Goal: Task Accomplishment & Management: Manage account settings

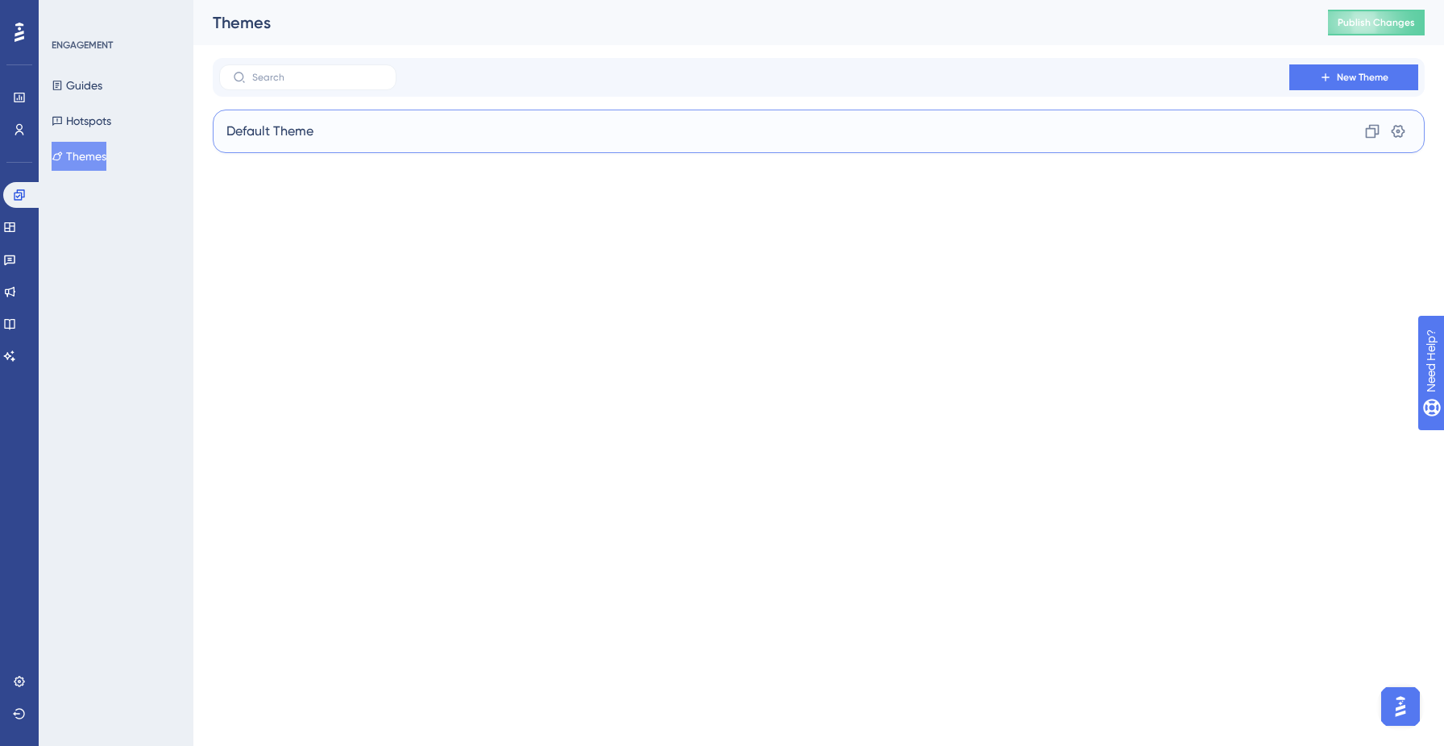
click at [496, 133] on div "Default Theme Clone Settings" at bounding box center [819, 132] width 1212 height 44
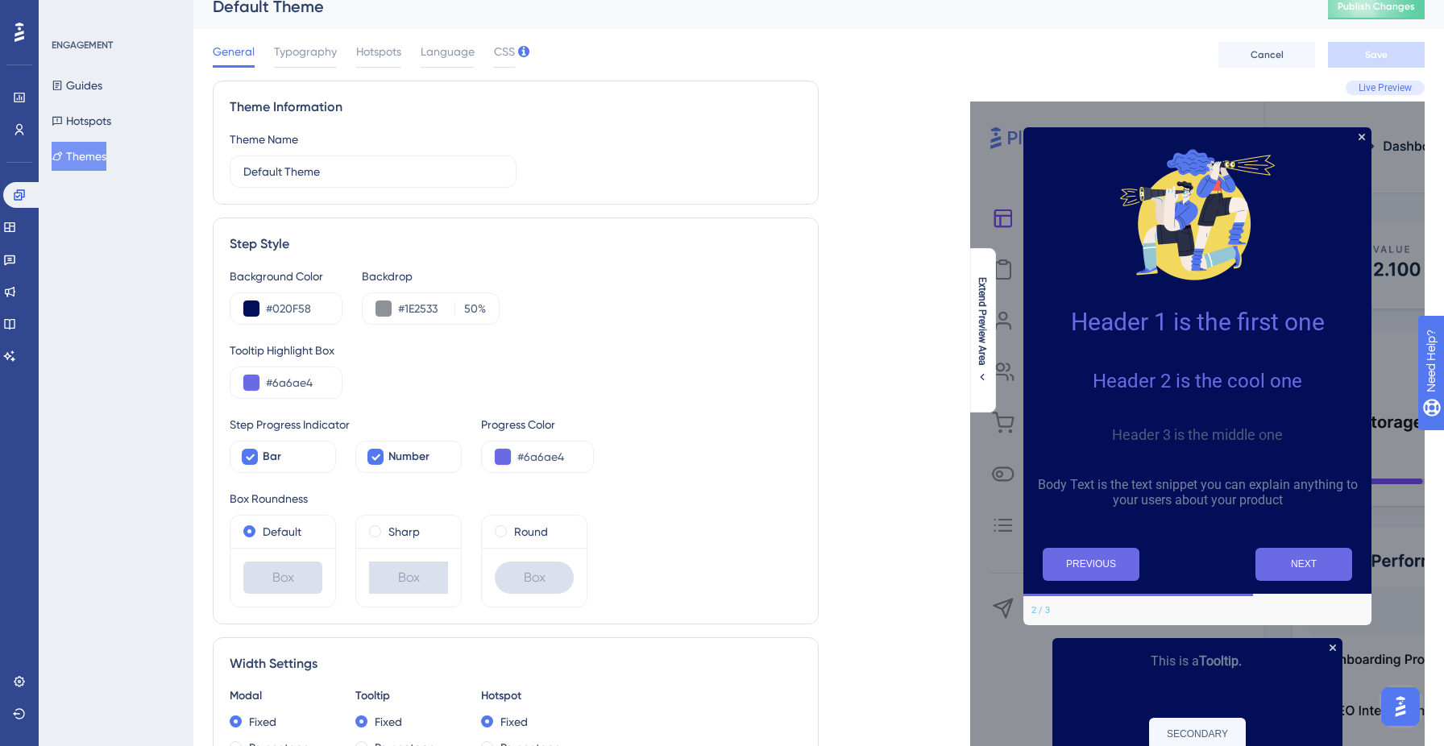
scroll to position [27, 0]
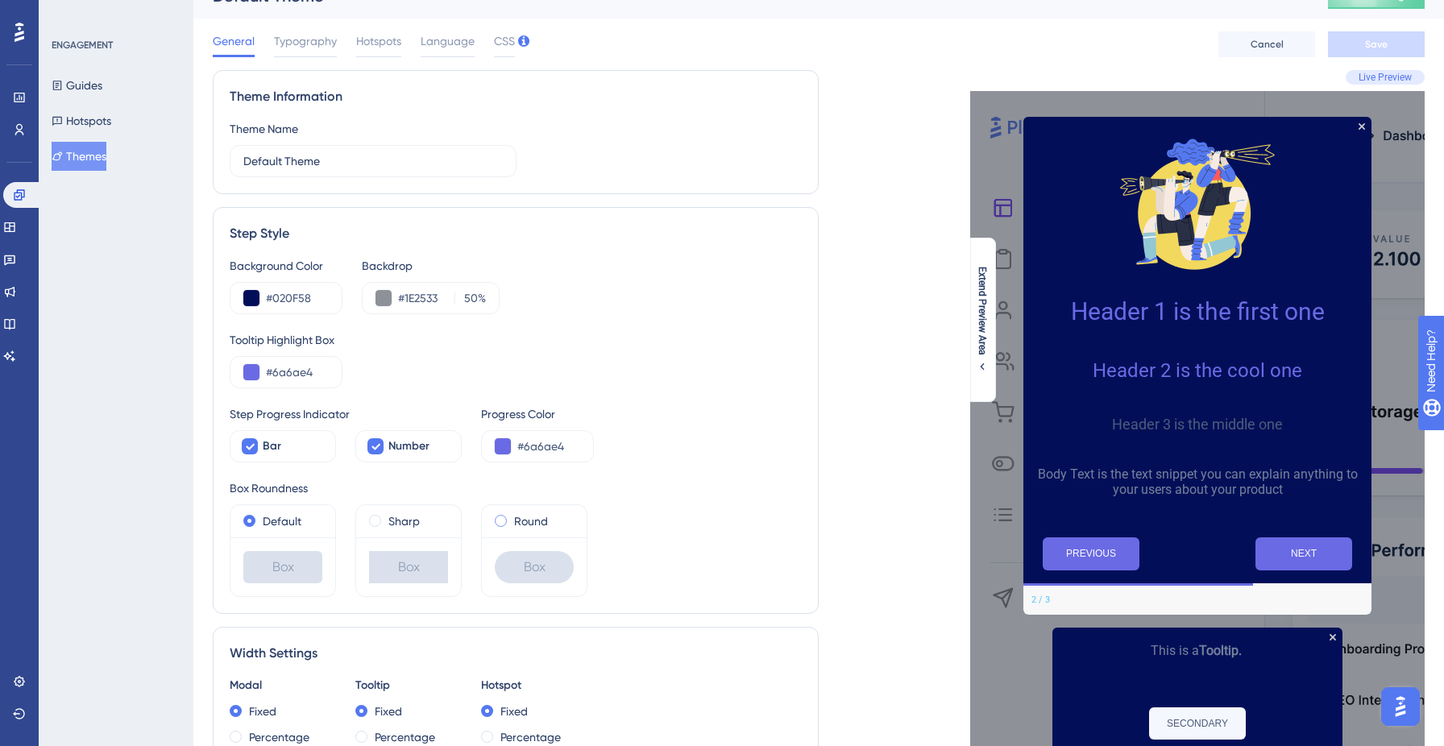
click at [501, 517] on span at bounding box center [501, 521] width 12 height 12
click at [512, 517] on input "radio" at bounding box center [512, 517] width 0 height 0
click at [398, 524] on label "Sharp" at bounding box center [403, 521] width 31 height 19
click at [272, 523] on label "Default" at bounding box center [282, 521] width 39 height 19
click at [501, 524] on span at bounding box center [501, 521] width 12 height 12
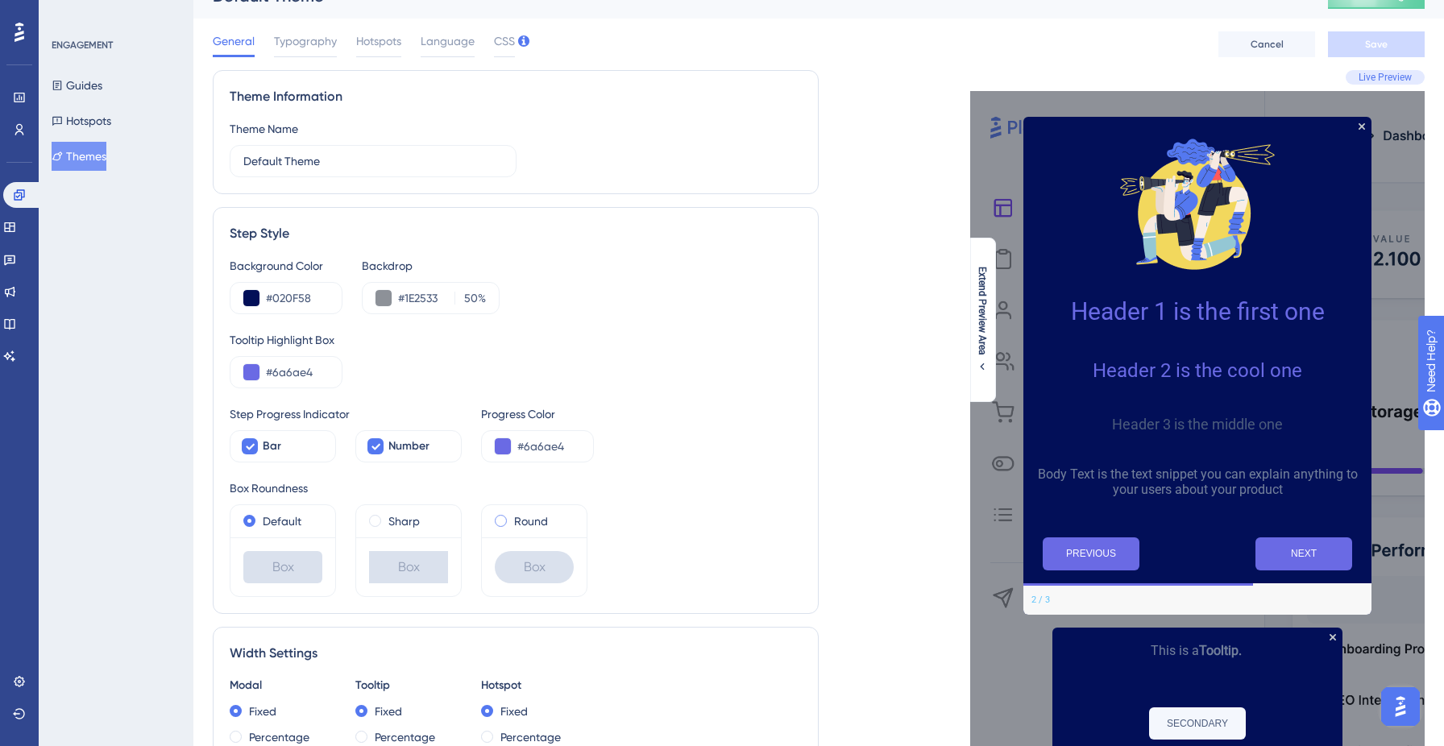
click at [512, 517] on input "radio" at bounding box center [512, 517] width 0 height 0
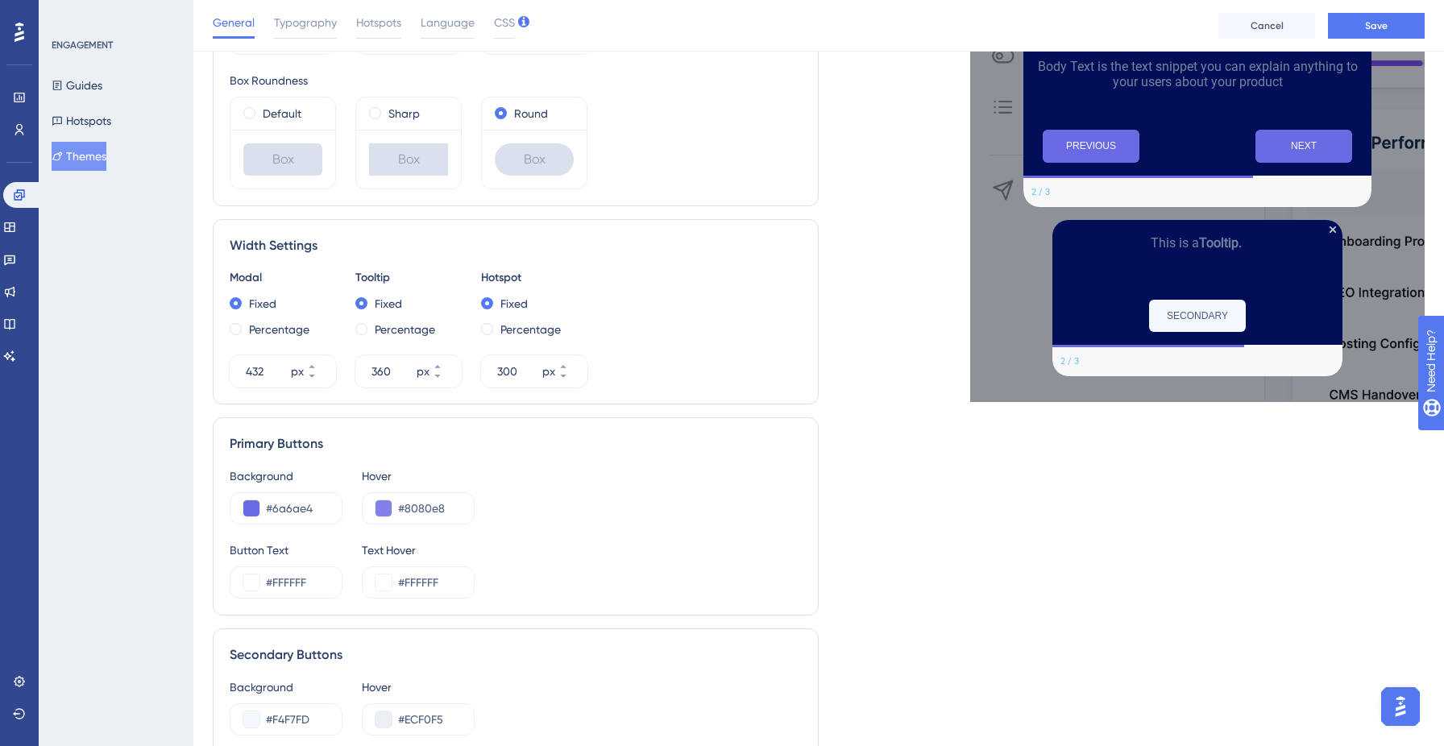
scroll to position [442, 0]
drag, startPoint x: 324, startPoint y: 508, endPoint x: 271, endPoint y: 509, distance: 53.2
click at [271, 509] on input "#6a6ae4" at bounding box center [297, 507] width 63 height 19
paste input "FF7D1"
paste input "9"
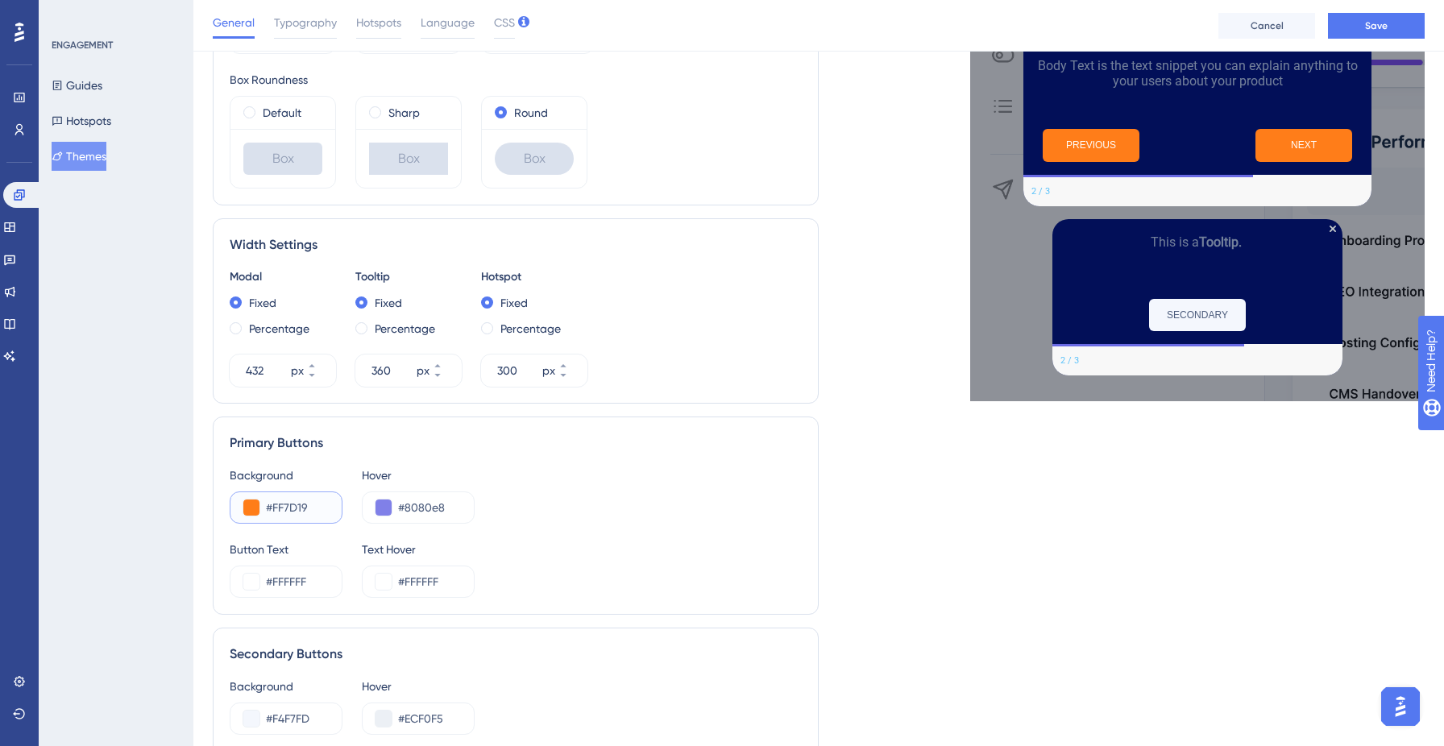
drag, startPoint x: 316, startPoint y: 504, endPoint x: 263, endPoint y: 504, distance: 53.2
click at [263, 504] on div "#FF7D19" at bounding box center [286, 508] width 113 height 32
paste input "text"
type input "#FF7D19"
click at [1266, 27] on span "Cancel" at bounding box center [1267, 25] width 33 height 13
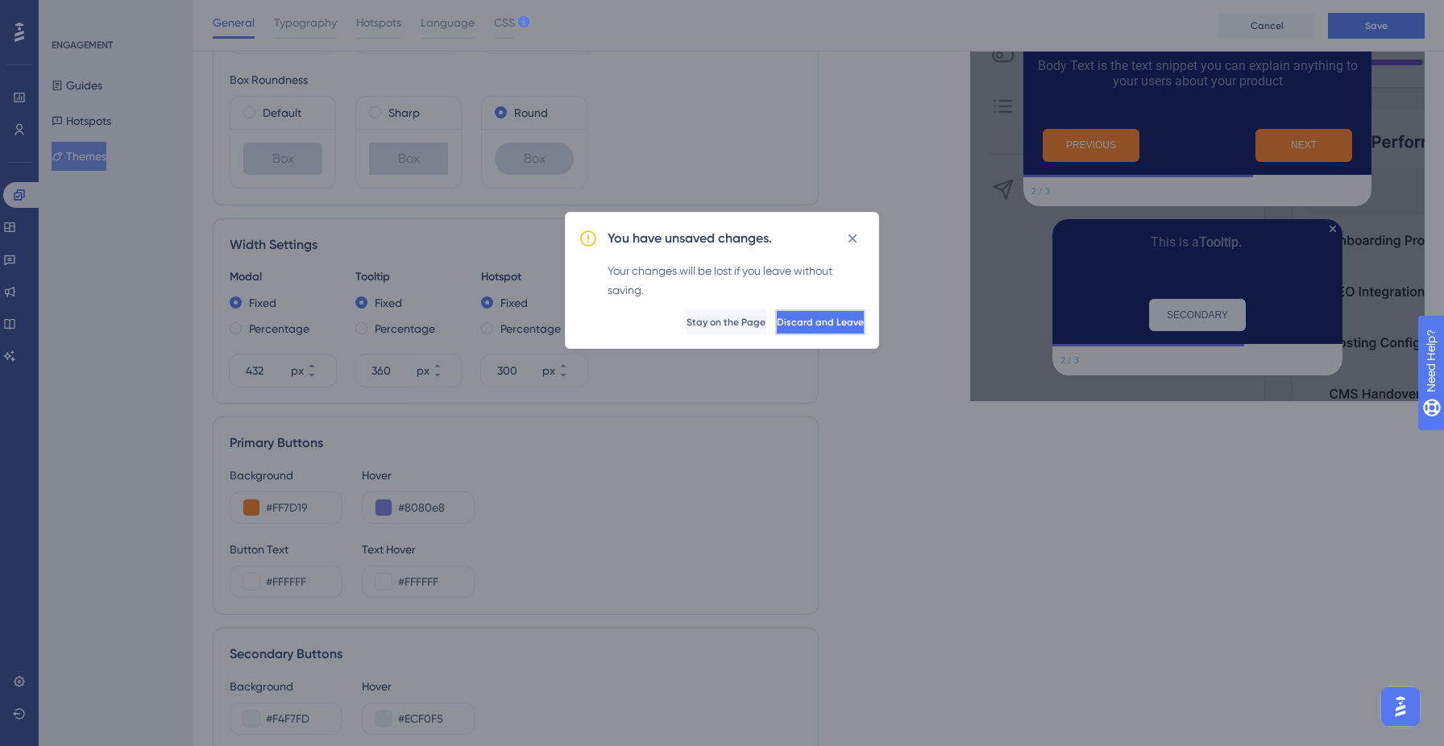
click at [784, 329] on button "Discard and Leave" at bounding box center [820, 322] width 90 height 26
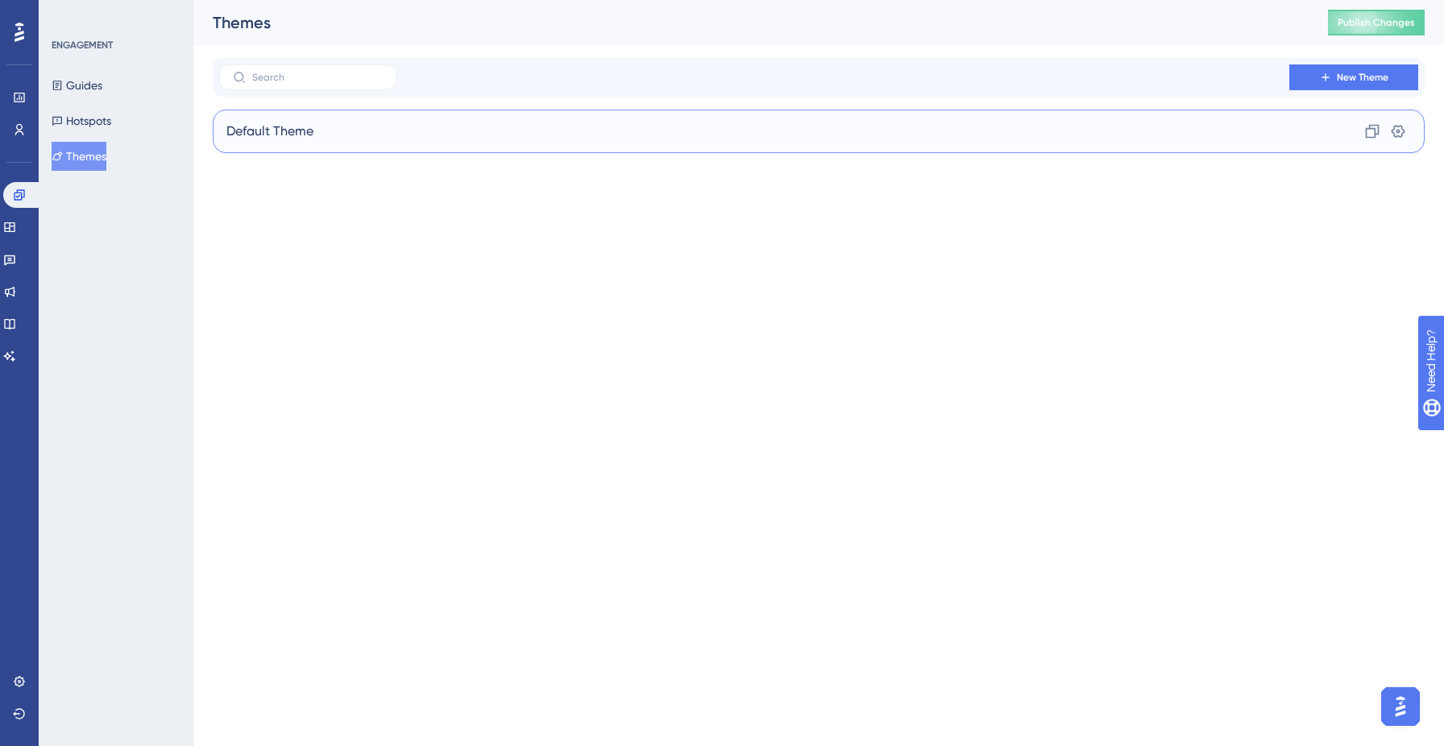
click at [305, 146] on div "Default Theme Clone Settings" at bounding box center [819, 132] width 1212 height 44
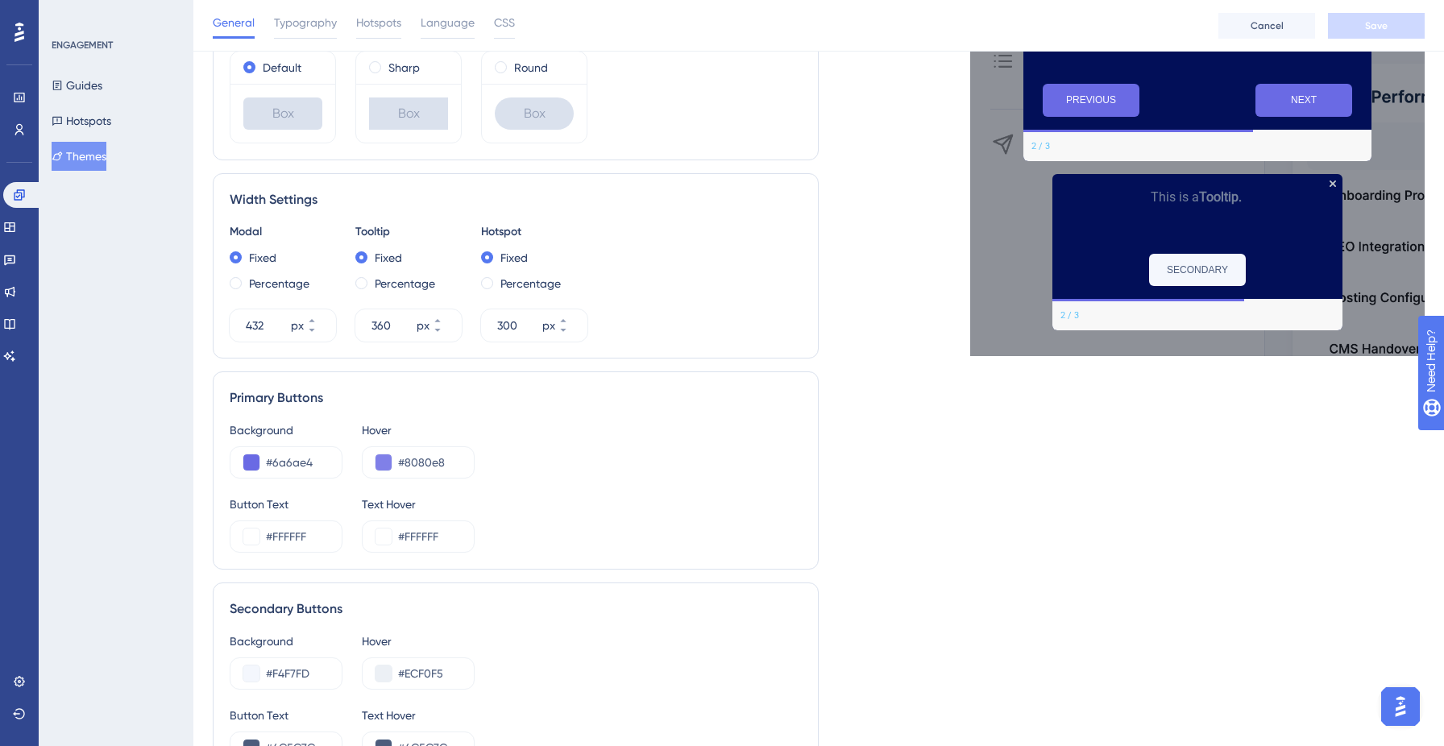
scroll to position [521, 0]
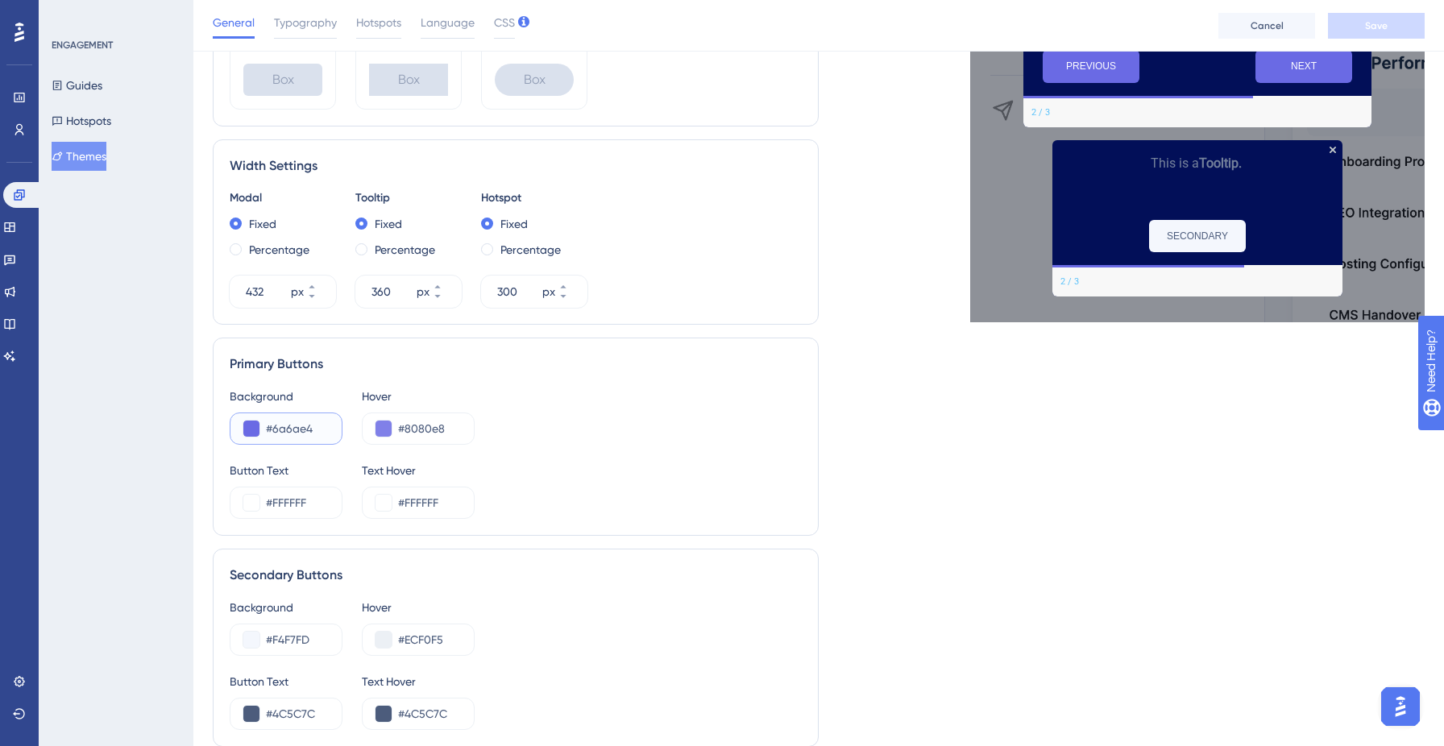
drag, startPoint x: 324, startPoint y: 425, endPoint x: 251, endPoint y: 425, distance: 72.5
click at [251, 425] on div "#6a6ae4" at bounding box center [286, 429] width 113 height 32
click at [272, 428] on input "#6a6ae4" at bounding box center [297, 428] width 63 height 19
drag, startPoint x: 322, startPoint y: 425, endPoint x: 235, endPoint y: 424, distance: 87.0
click at [235, 424] on div "#6a6ae4" at bounding box center [286, 429] width 113 height 32
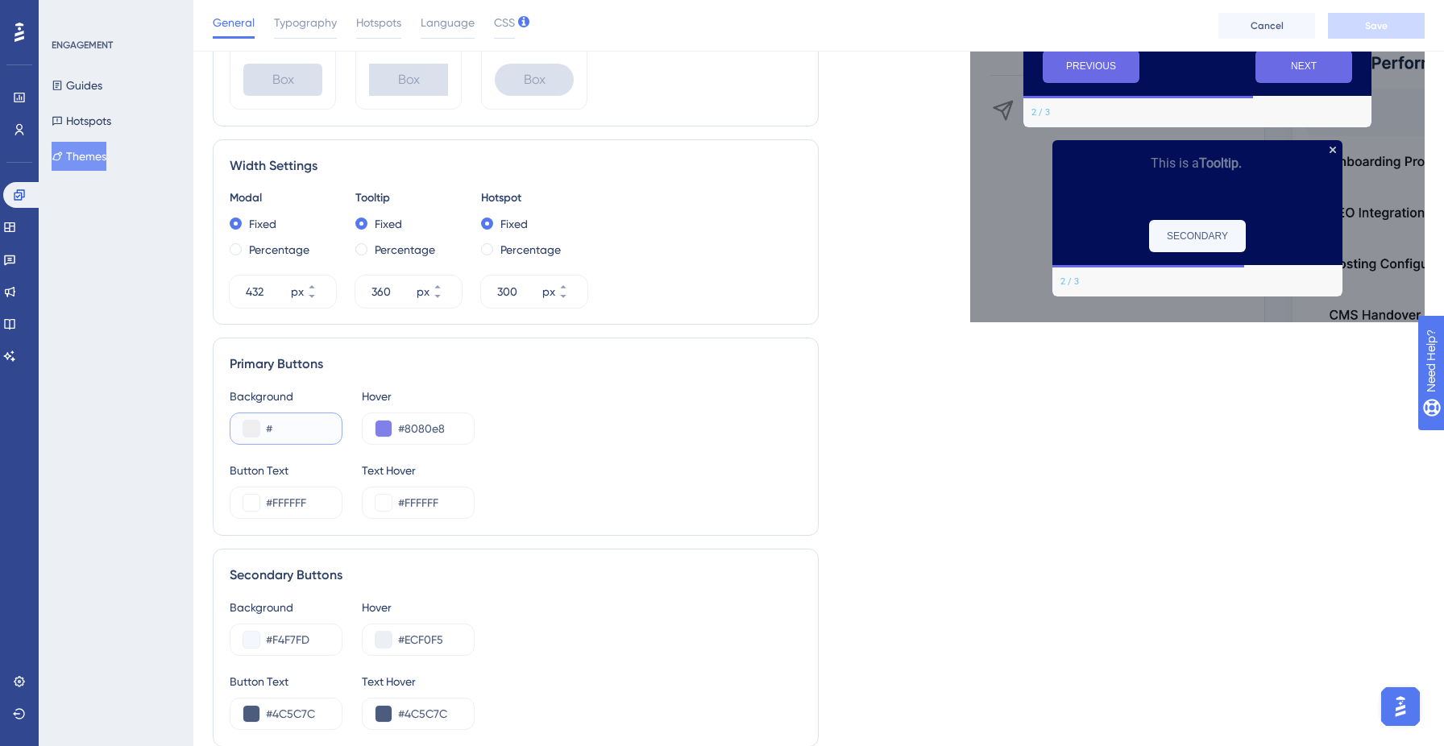
click at [300, 429] on input "#" at bounding box center [297, 428] width 63 height 19
paste input "233DFF"
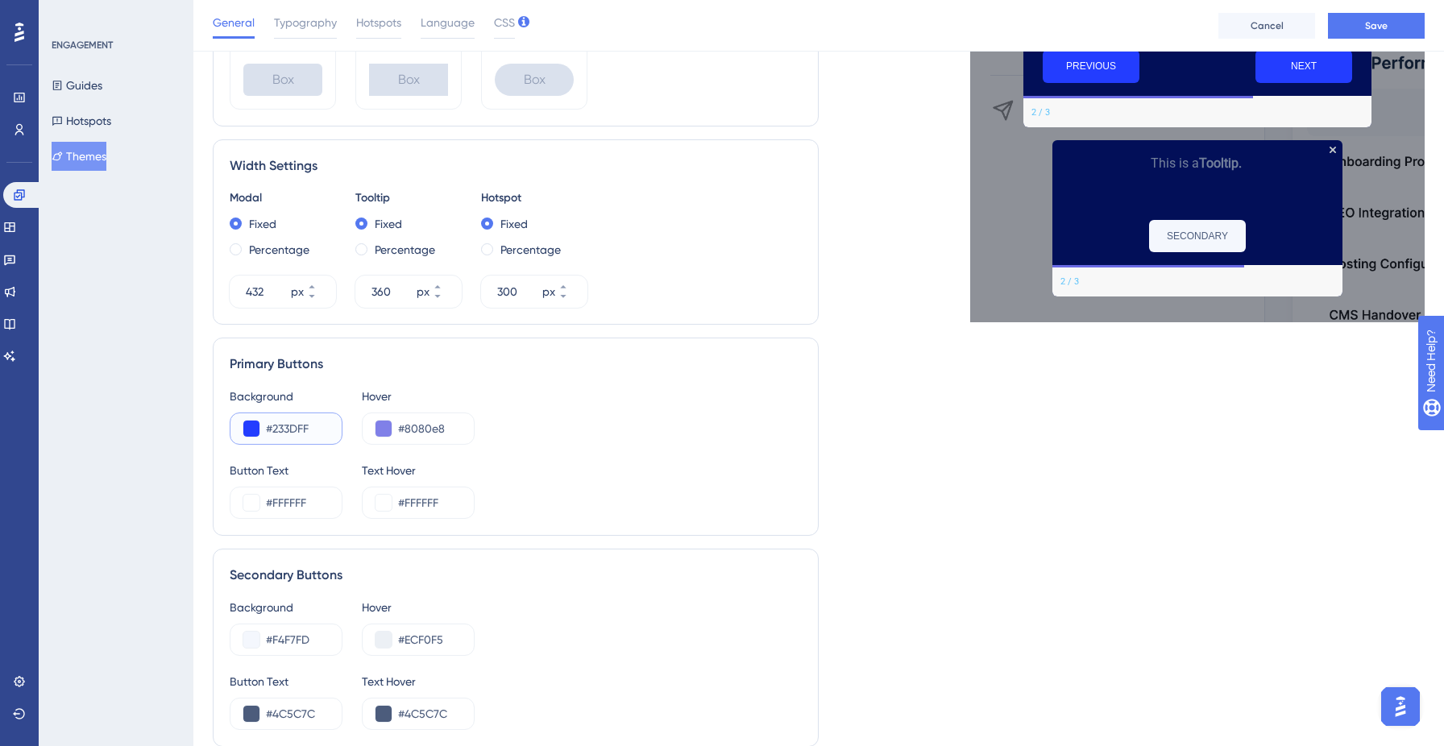
type input "#233DFF"
click at [451, 438] on div "#8080e8" at bounding box center [418, 429] width 113 height 32
drag, startPoint x: 451, startPoint y: 426, endPoint x: 396, endPoint y: 426, distance: 55.6
click at [396, 426] on div "#8080e8" at bounding box center [418, 429] width 113 height 32
paste input "6A6AE4"
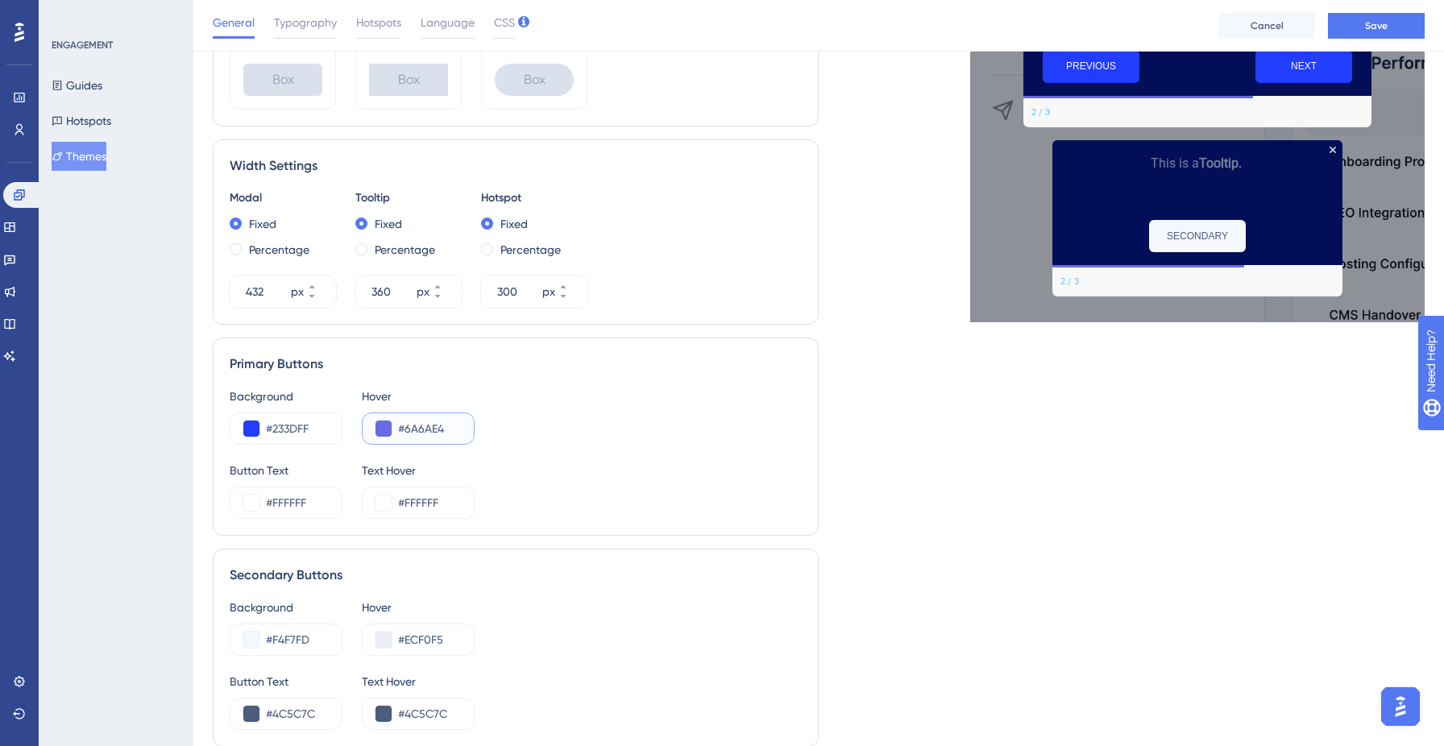
type input "#6A6AE4"
click at [604, 454] on div "Background #233DFF Hover #6A6AE4 Button Text #FFFFFF Text Hover #FFFFFF" at bounding box center [516, 453] width 572 height 132
click at [1364, 23] on button "Save" at bounding box center [1376, 26] width 97 height 26
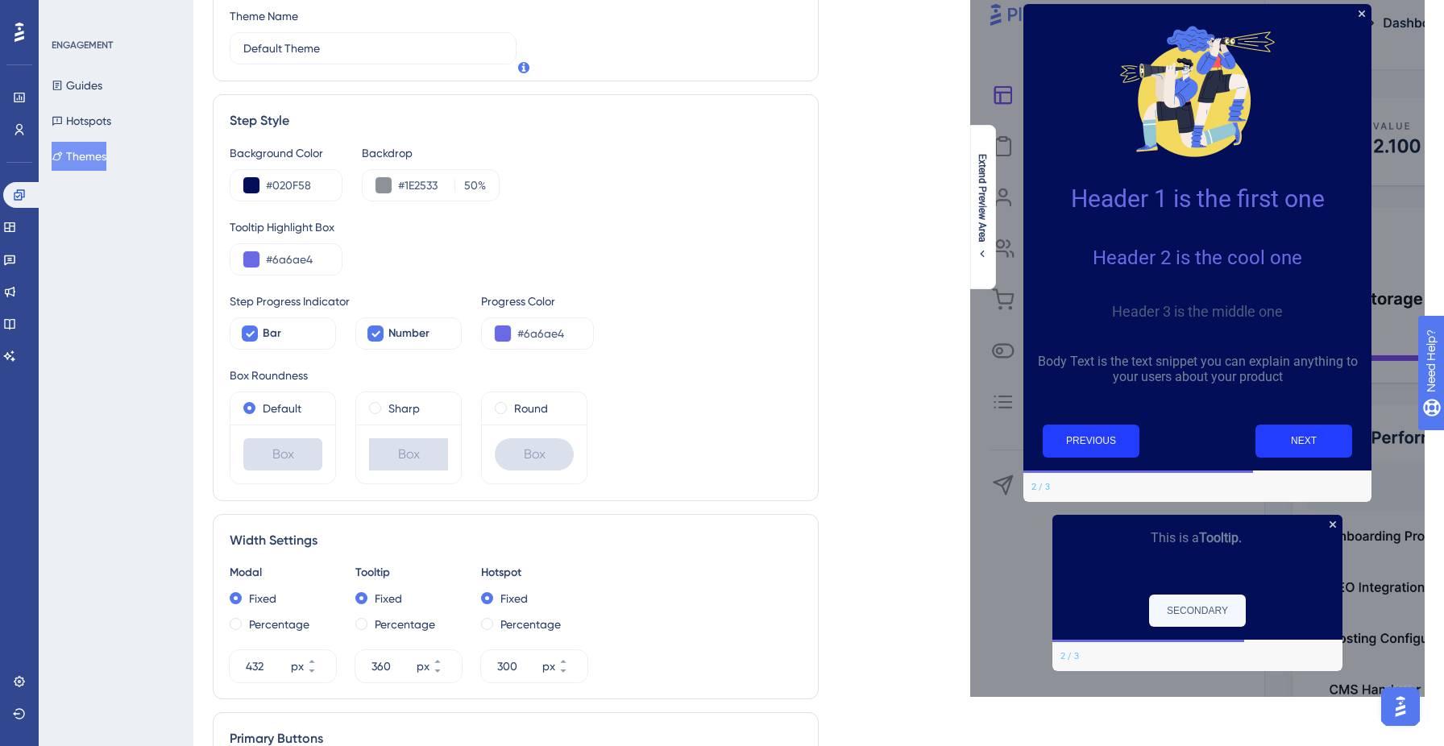
scroll to position [0, 0]
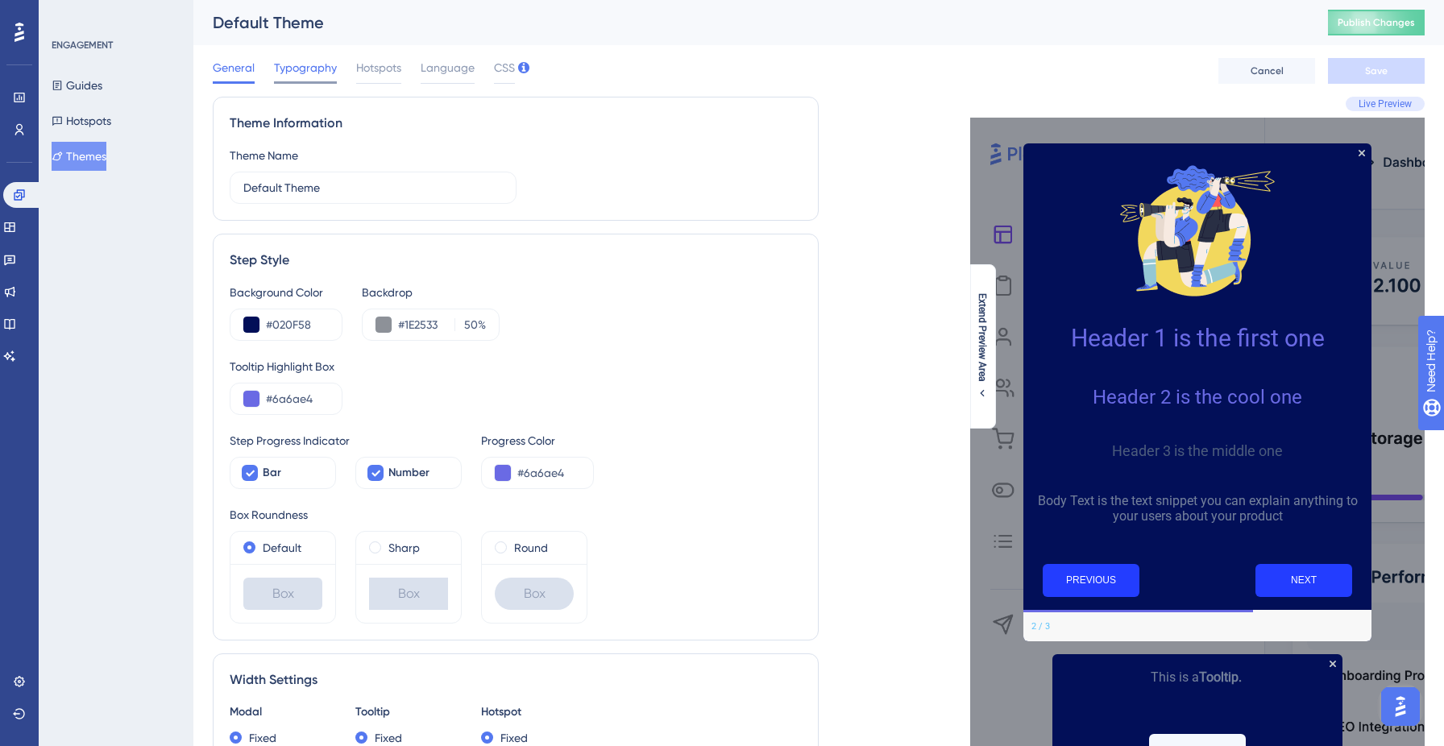
click at [287, 73] on span "Typography" at bounding box center [305, 67] width 63 height 19
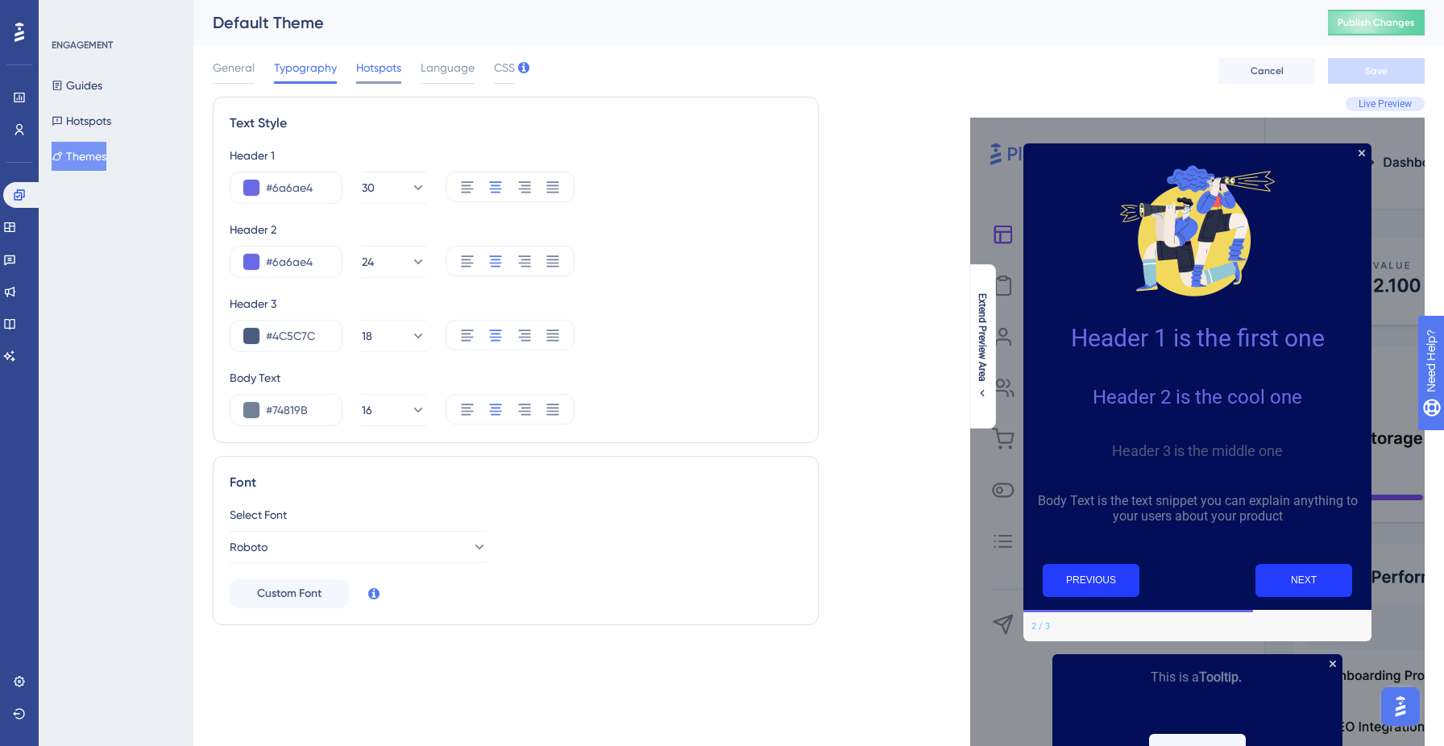
click at [386, 65] on span "Hotspots" at bounding box center [378, 67] width 45 height 19
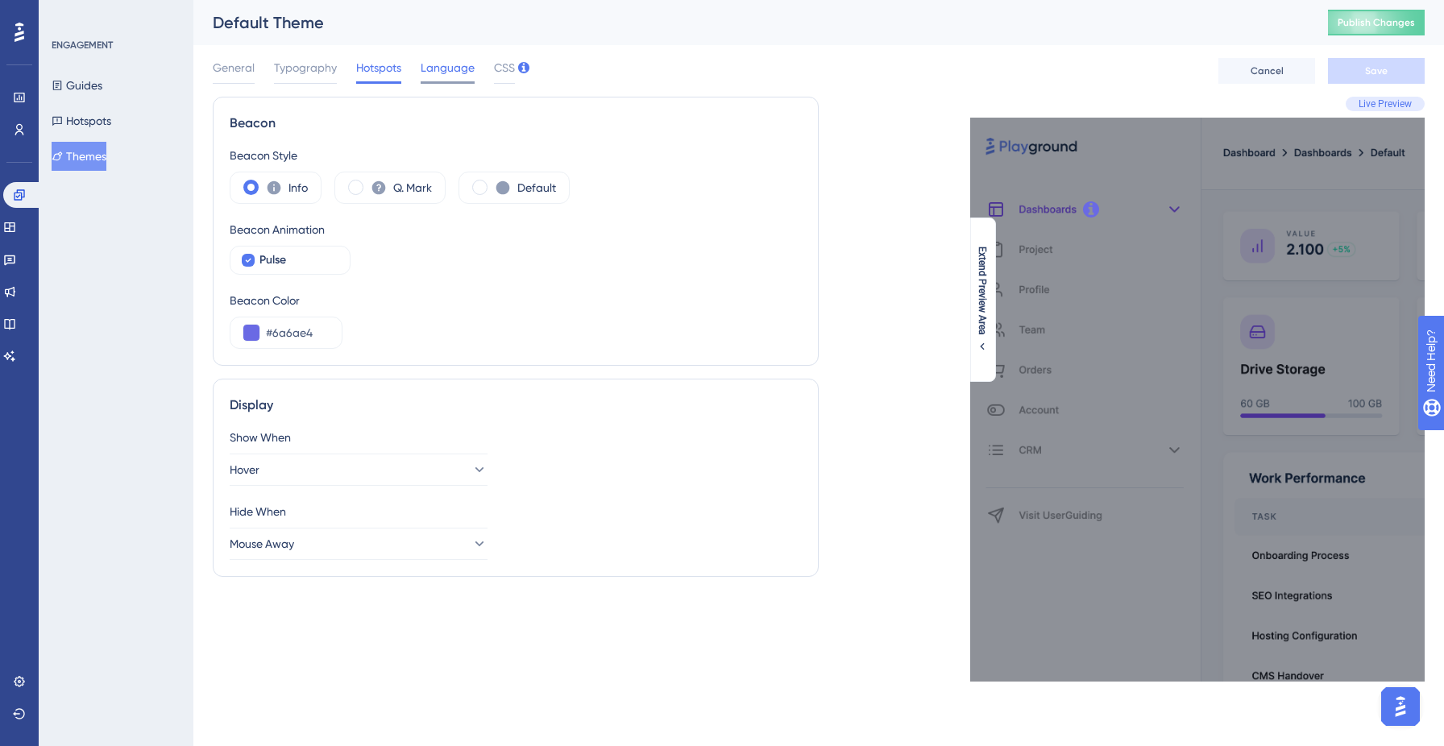
click at [445, 69] on span "Language" at bounding box center [448, 67] width 54 height 19
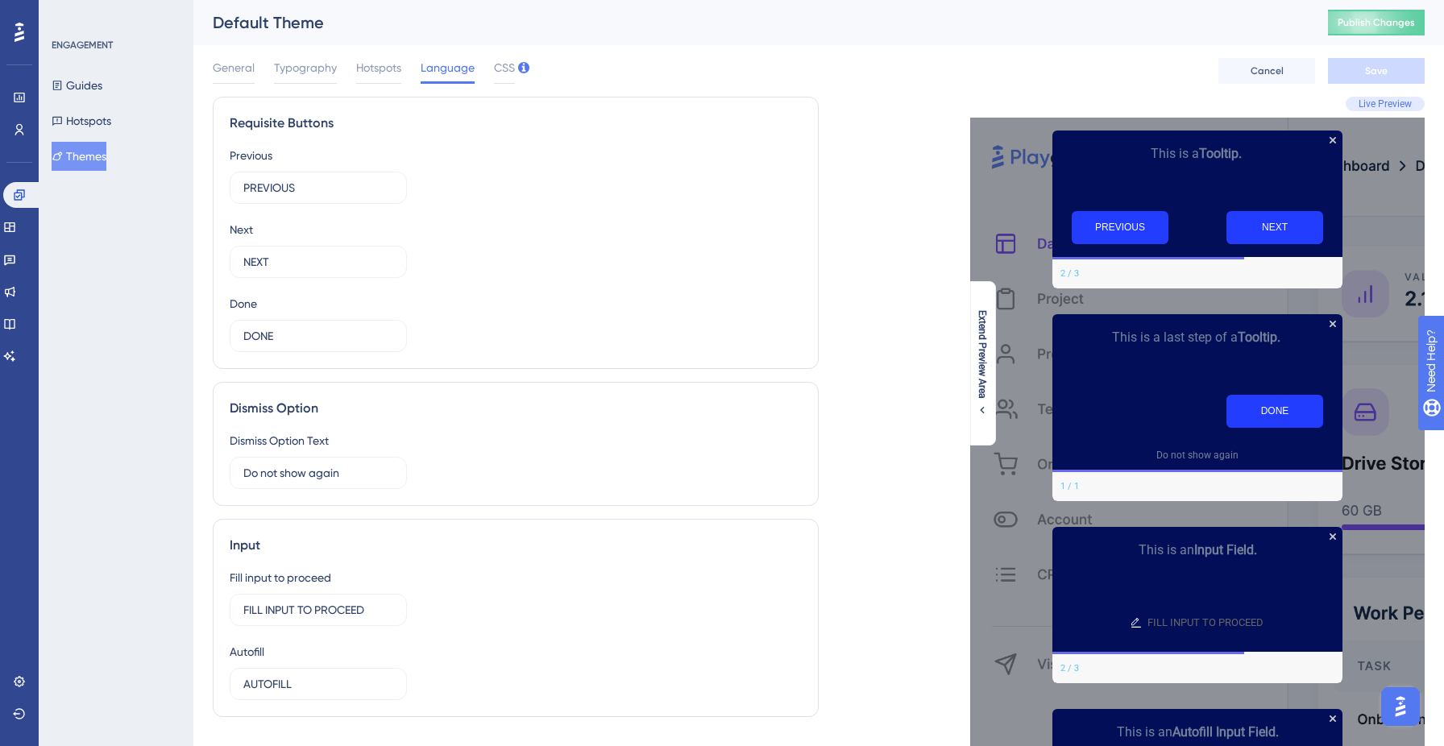
click at [93, 147] on button "Themes" at bounding box center [79, 156] width 55 height 29
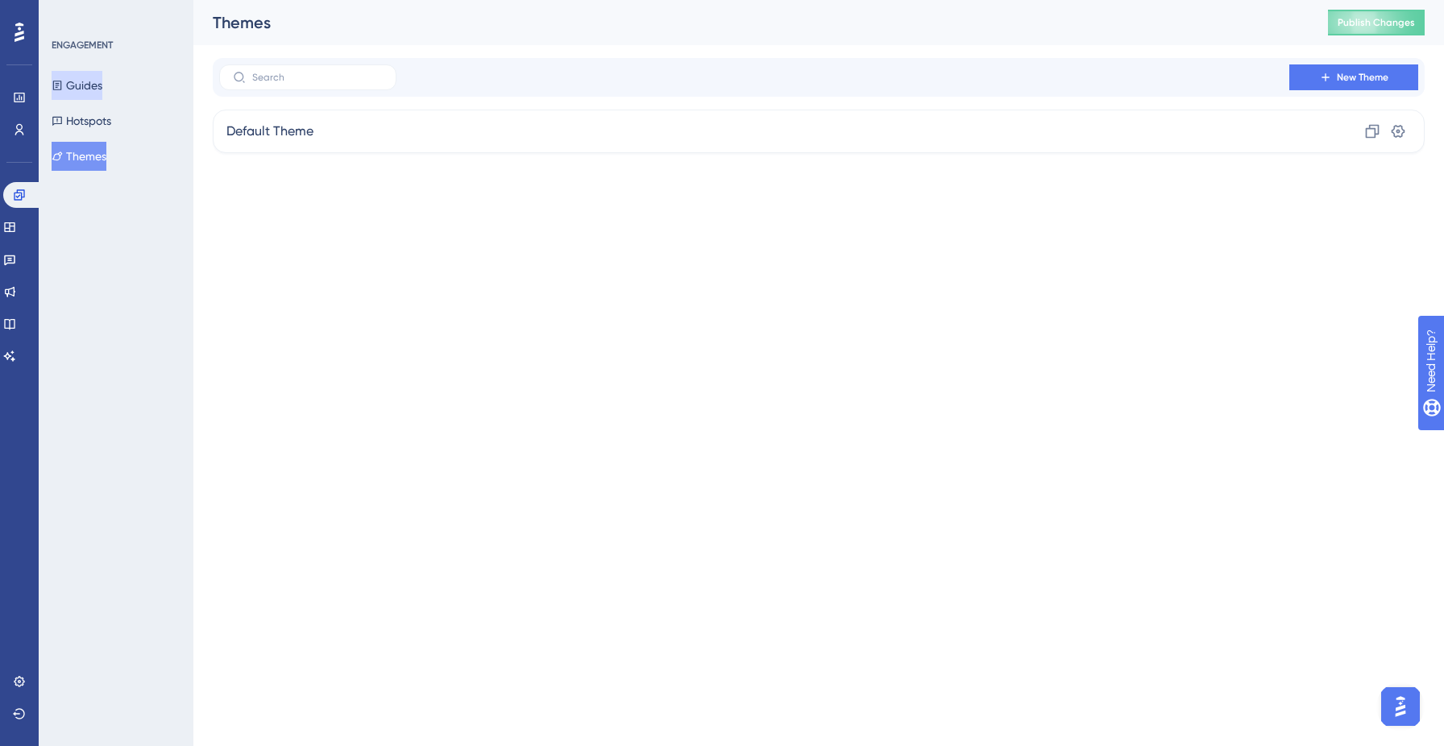
click at [91, 85] on button "Guides" at bounding box center [77, 85] width 51 height 29
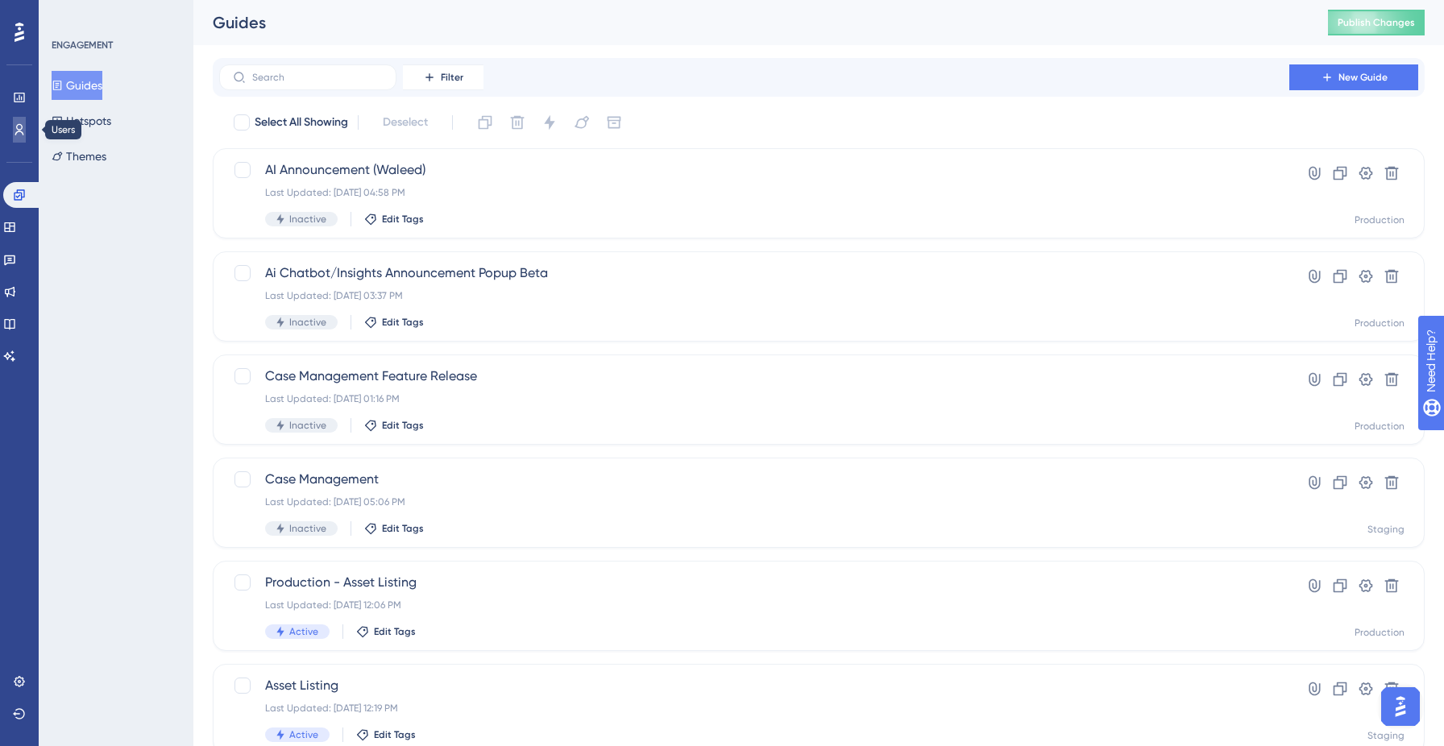
click at [16, 124] on icon at bounding box center [19, 129] width 13 height 13
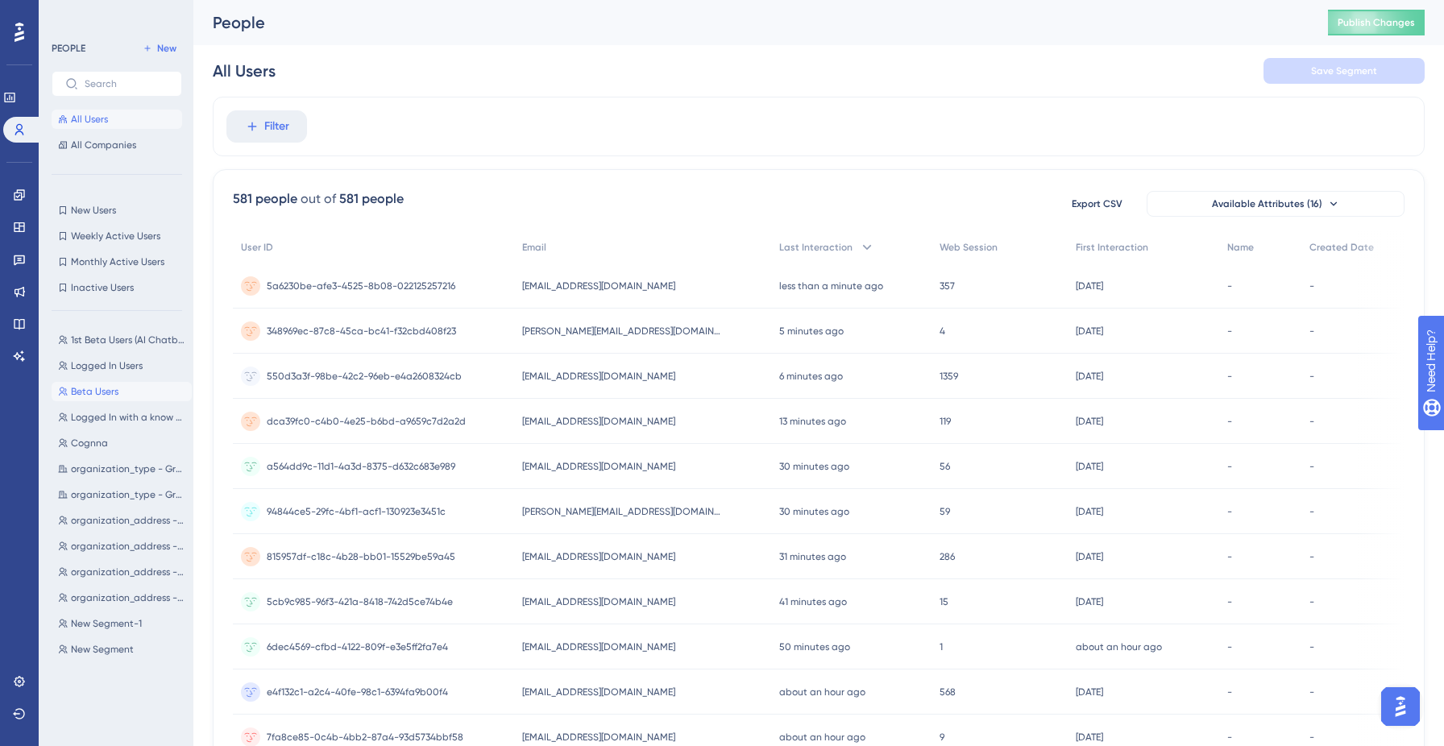
click at [121, 389] on button "Beta Users Beta Users" at bounding box center [122, 391] width 140 height 19
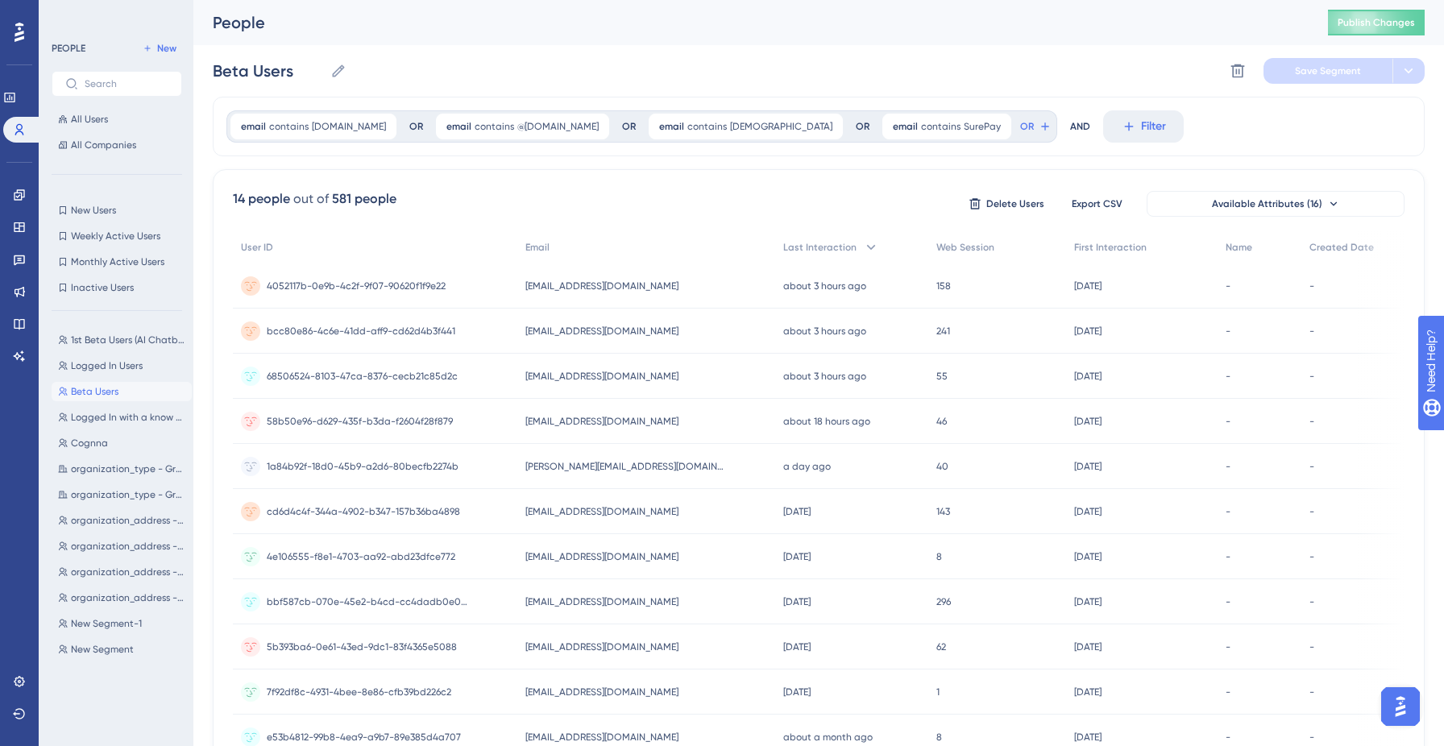
click at [110, 393] on span "Beta Users" at bounding box center [95, 391] width 48 height 13
click at [1020, 123] on span "OR" at bounding box center [1027, 126] width 14 height 13
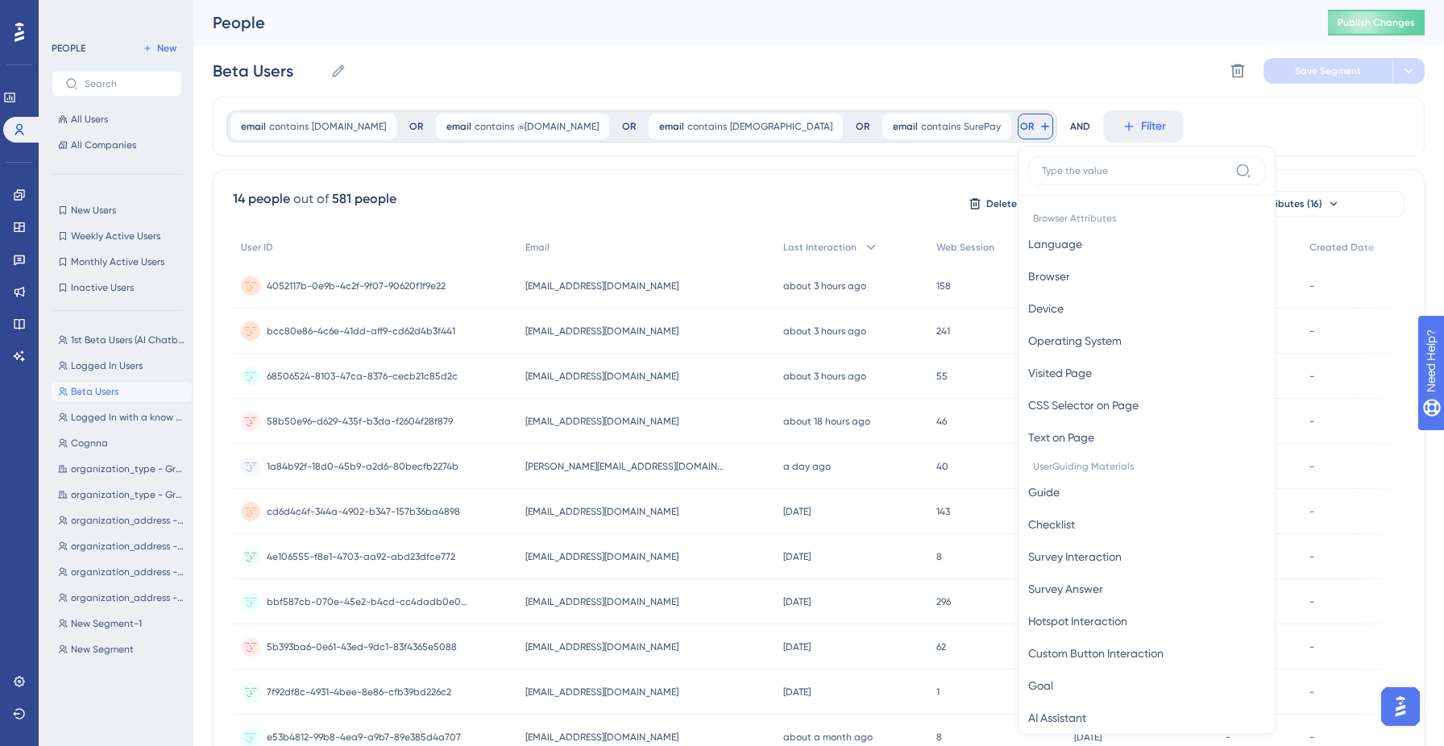
scroll to position [62, 0]
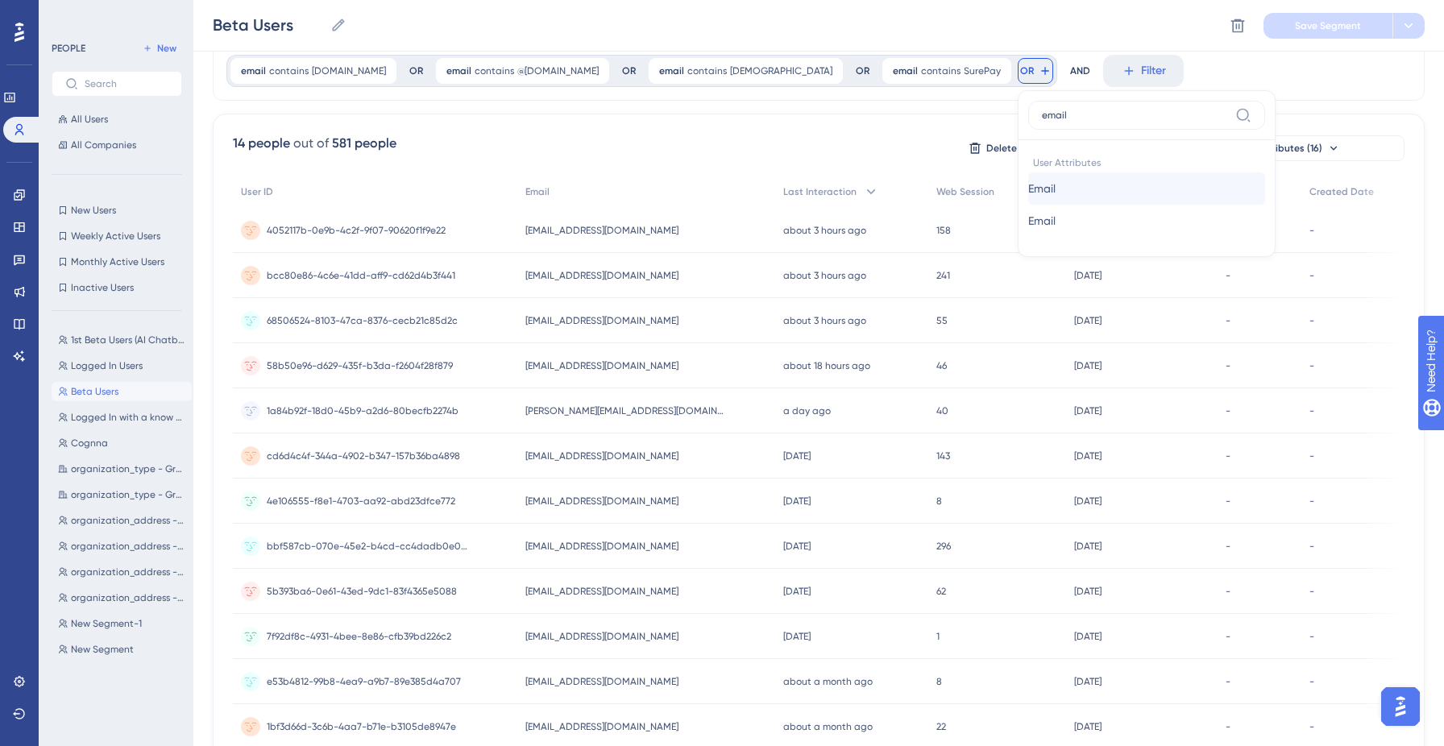
type input "email"
click at [1028, 184] on button "Email Email" at bounding box center [1146, 188] width 237 height 32
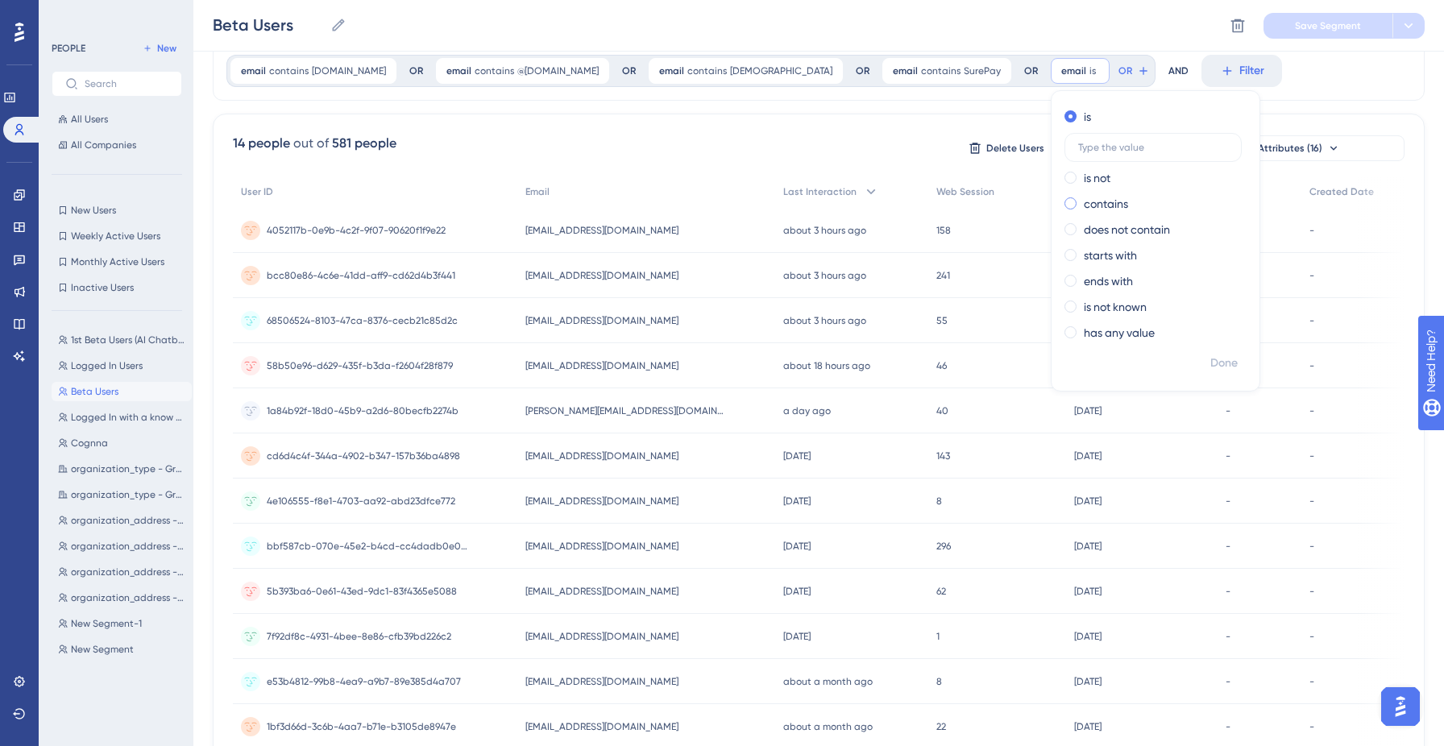
click at [1065, 198] on span at bounding box center [1071, 203] width 12 height 12
click at [1082, 200] on input "radio" at bounding box center [1082, 200] width 0 height 0
click at [1078, 203] on input "text" at bounding box center [1153, 198] width 150 height 11
type input "@[DOMAIN_NAME]"
click at [1211, 358] on span "Done" at bounding box center [1224, 363] width 27 height 19
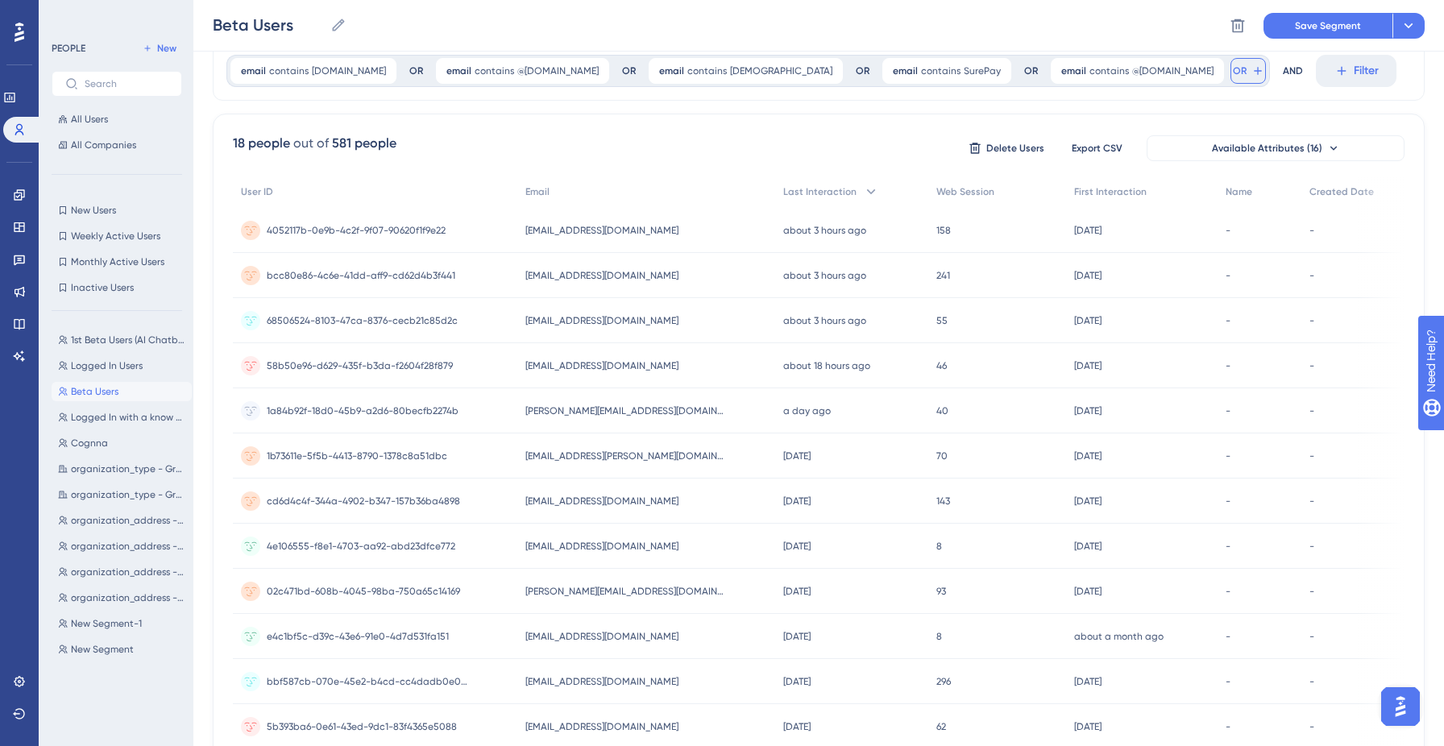
click at [1233, 67] on span "OR" at bounding box center [1240, 70] width 14 height 13
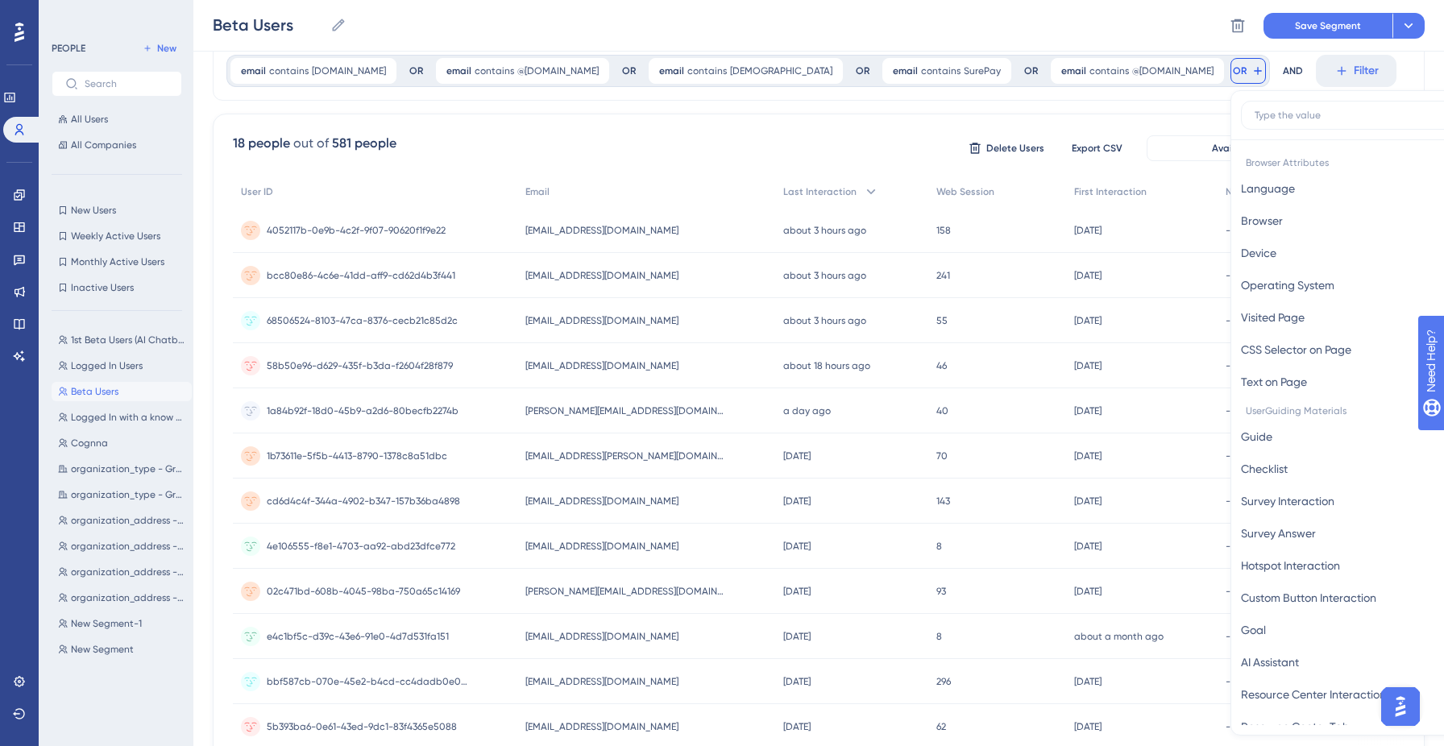
scroll to position [78, 0]
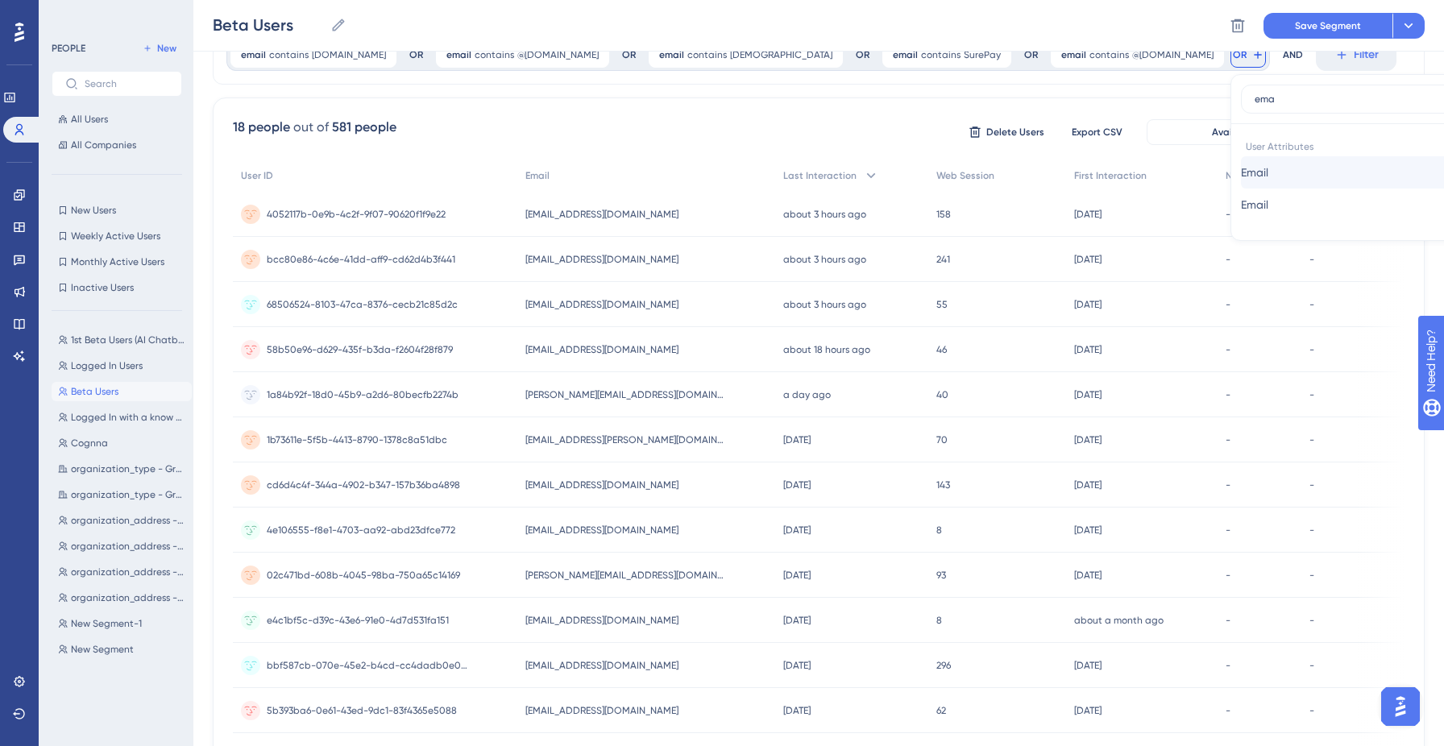
type input "ema"
click at [1241, 168] on button "Email Email" at bounding box center [1359, 172] width 237 height 32
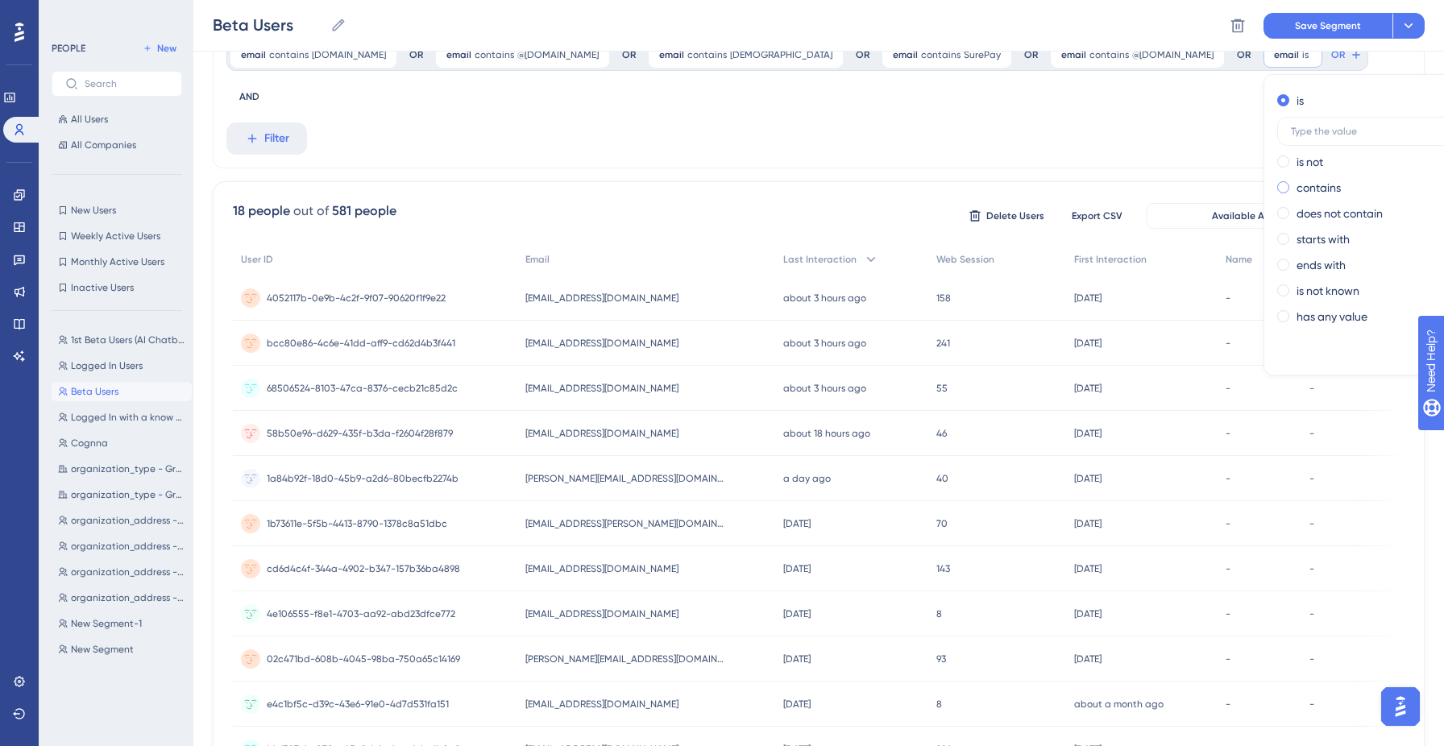
click at [1297, 181] on label "contains" at bounding box center [1319, 187] width 44 height 19
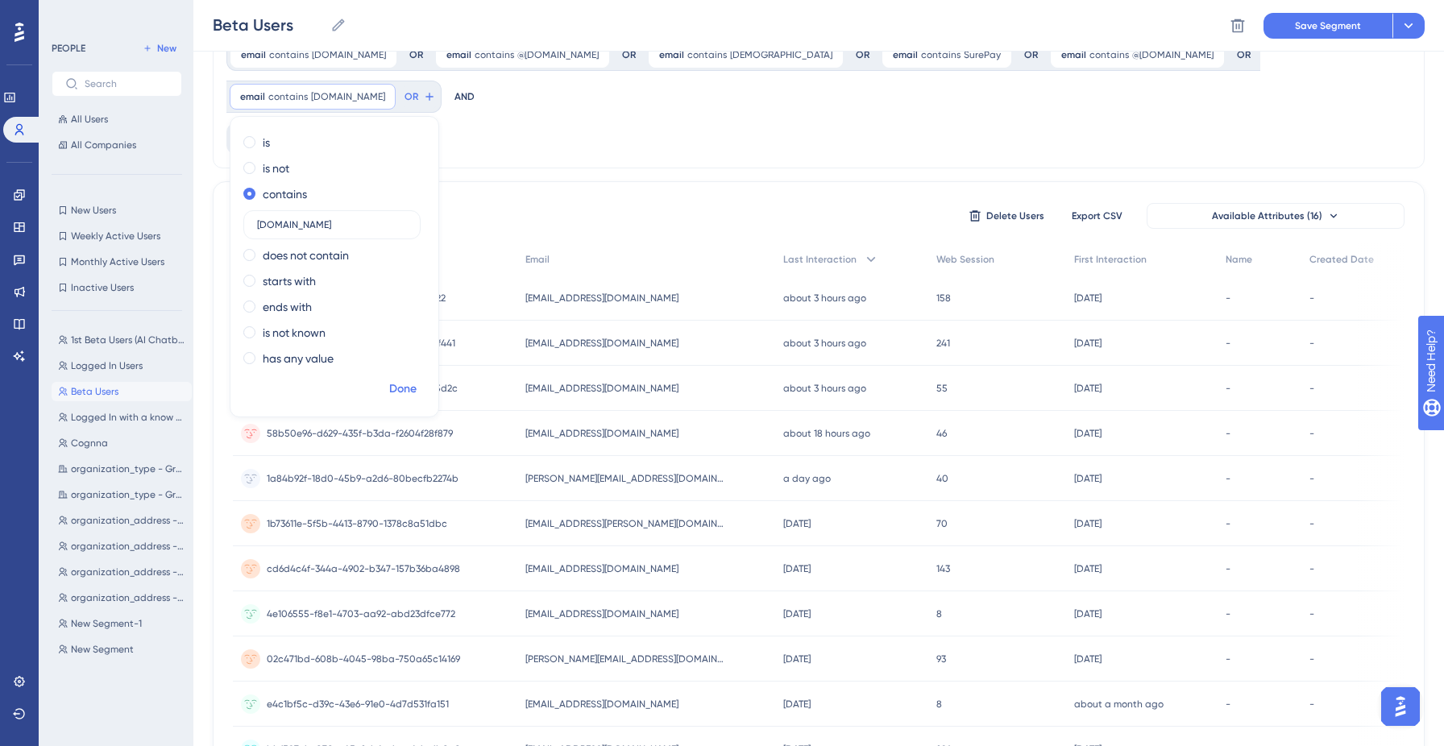
type input "[DOMAIN_NAME]"
click at [417, 380] on span "Done" at bounding box center [402, 389] width 27 height 19
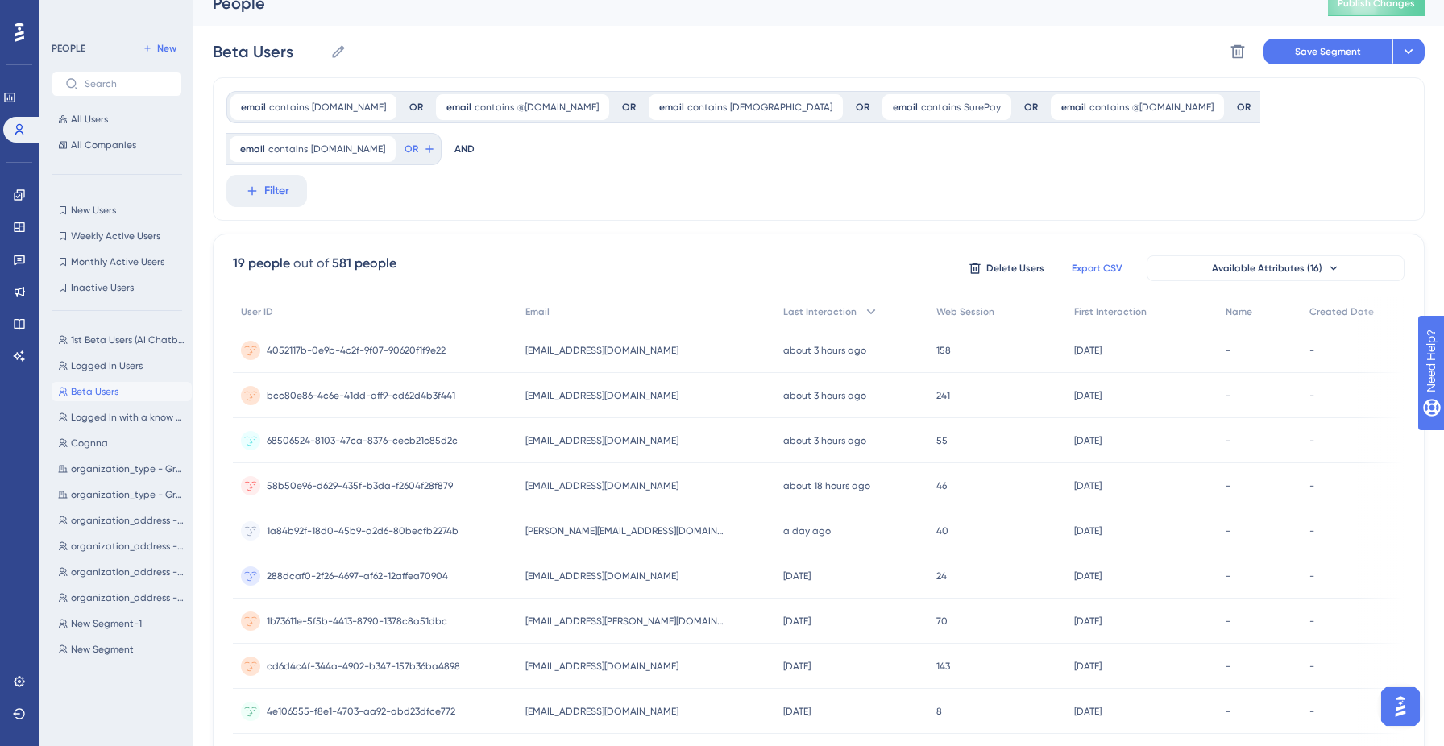
scroll to position [0, 0]
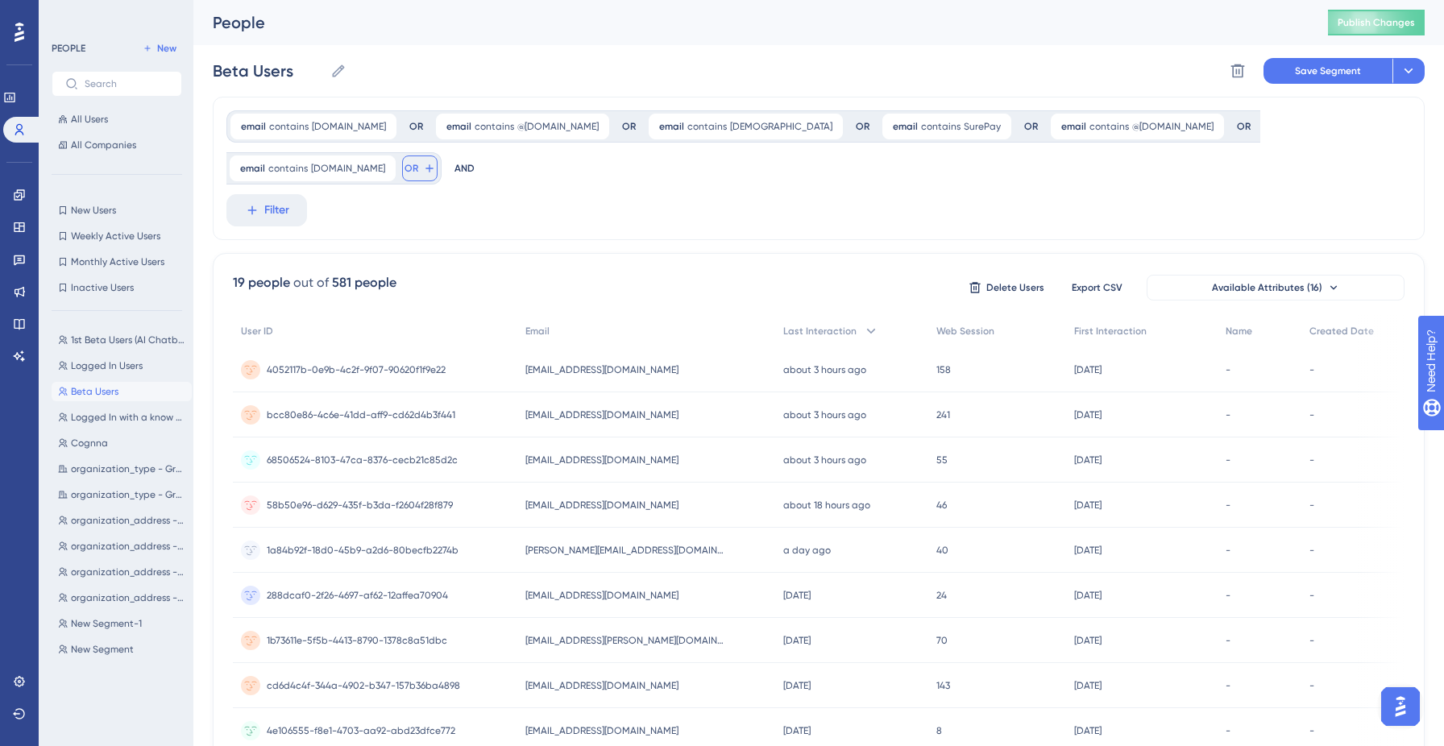
click at [418, 162] on span "OR" at bounding box center [412, 168] width 14 height 13
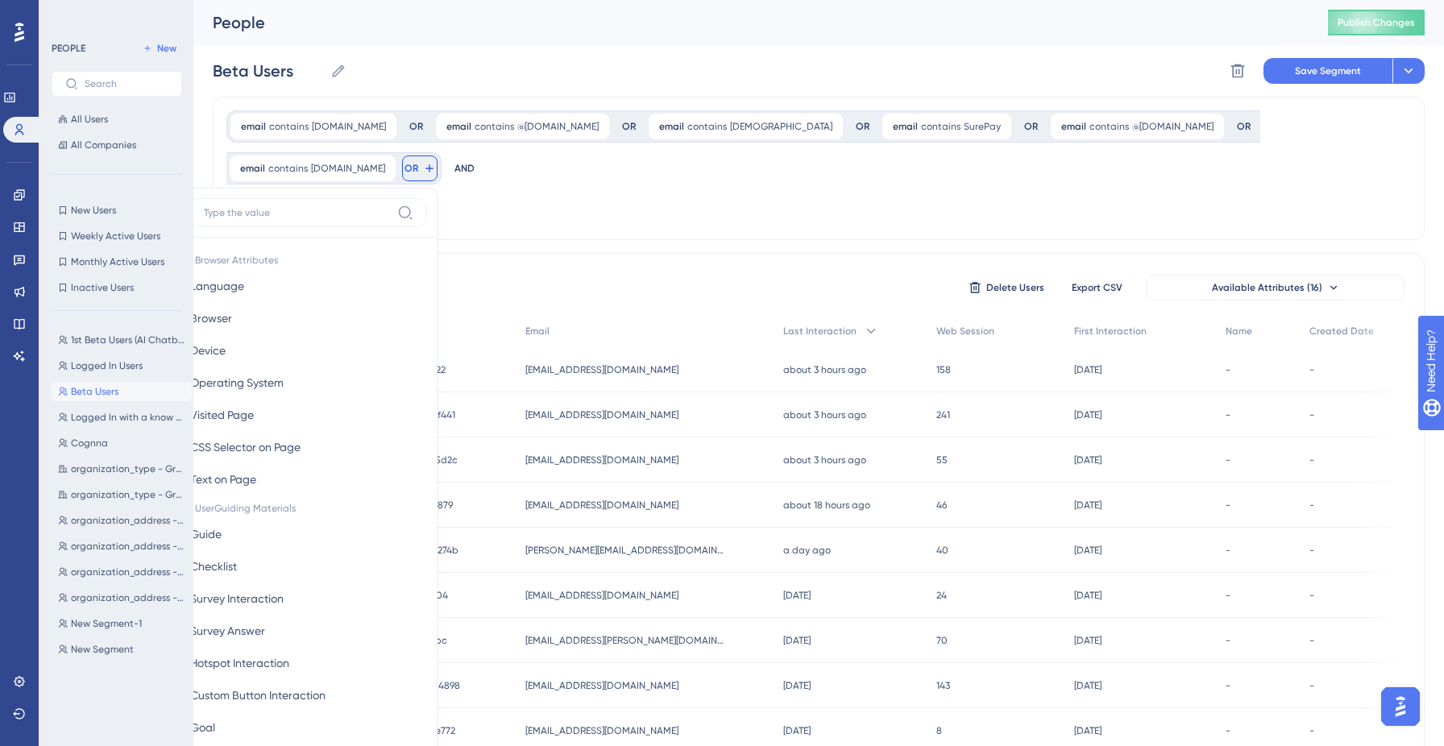
scroll to position [67, 0]
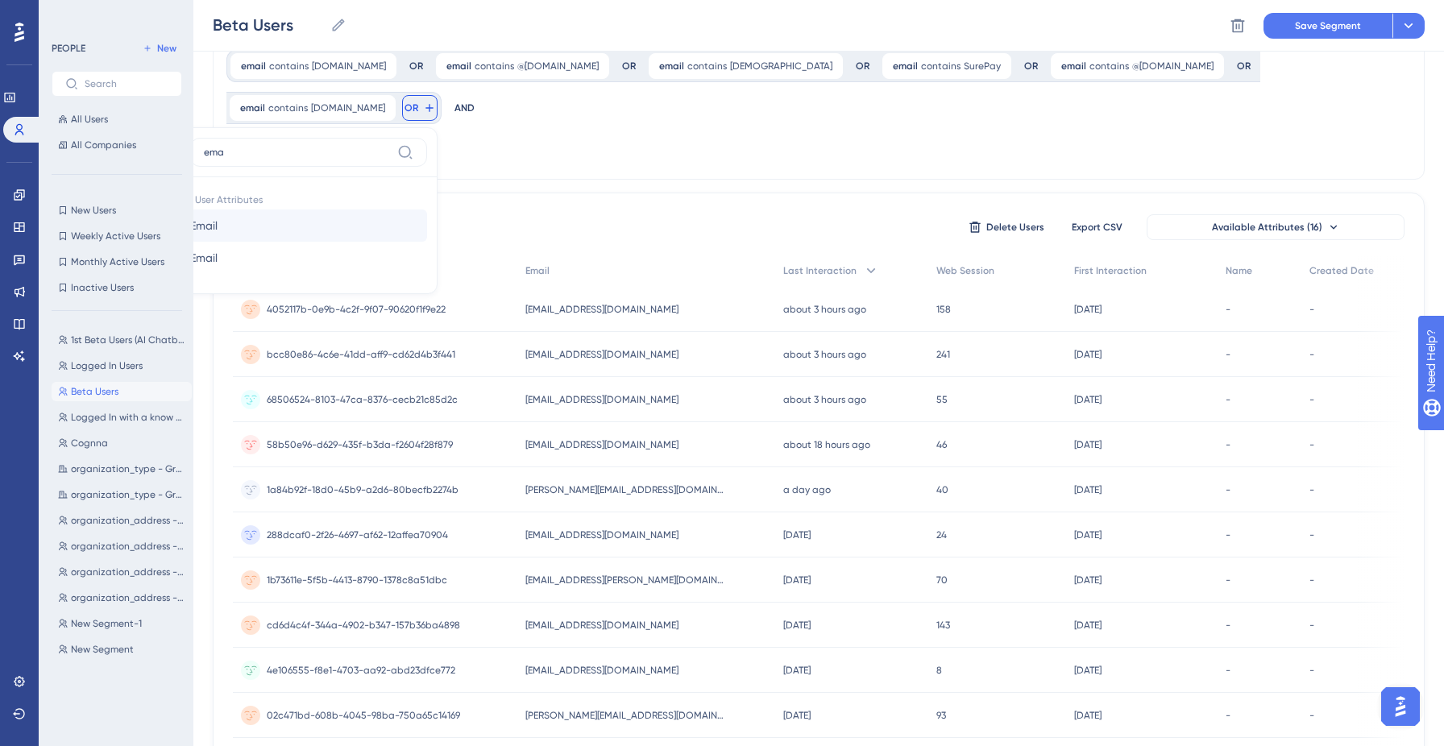
type input "ema"
click at [427, 210] on button "Email Email" at bounding box center [308, 226] width 237 height 32
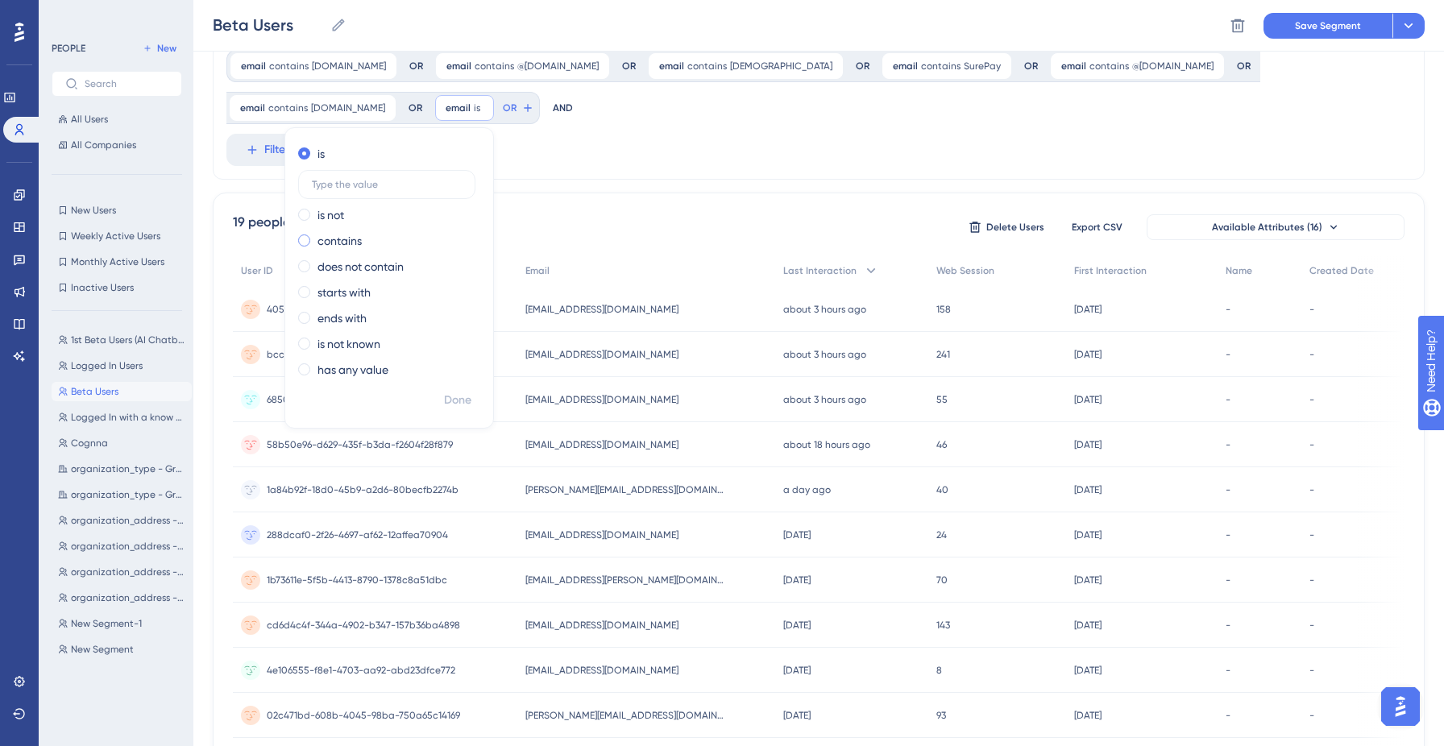
click at [362, 231] on label "contains" at bounding box center [340, 240] width 44 height 19
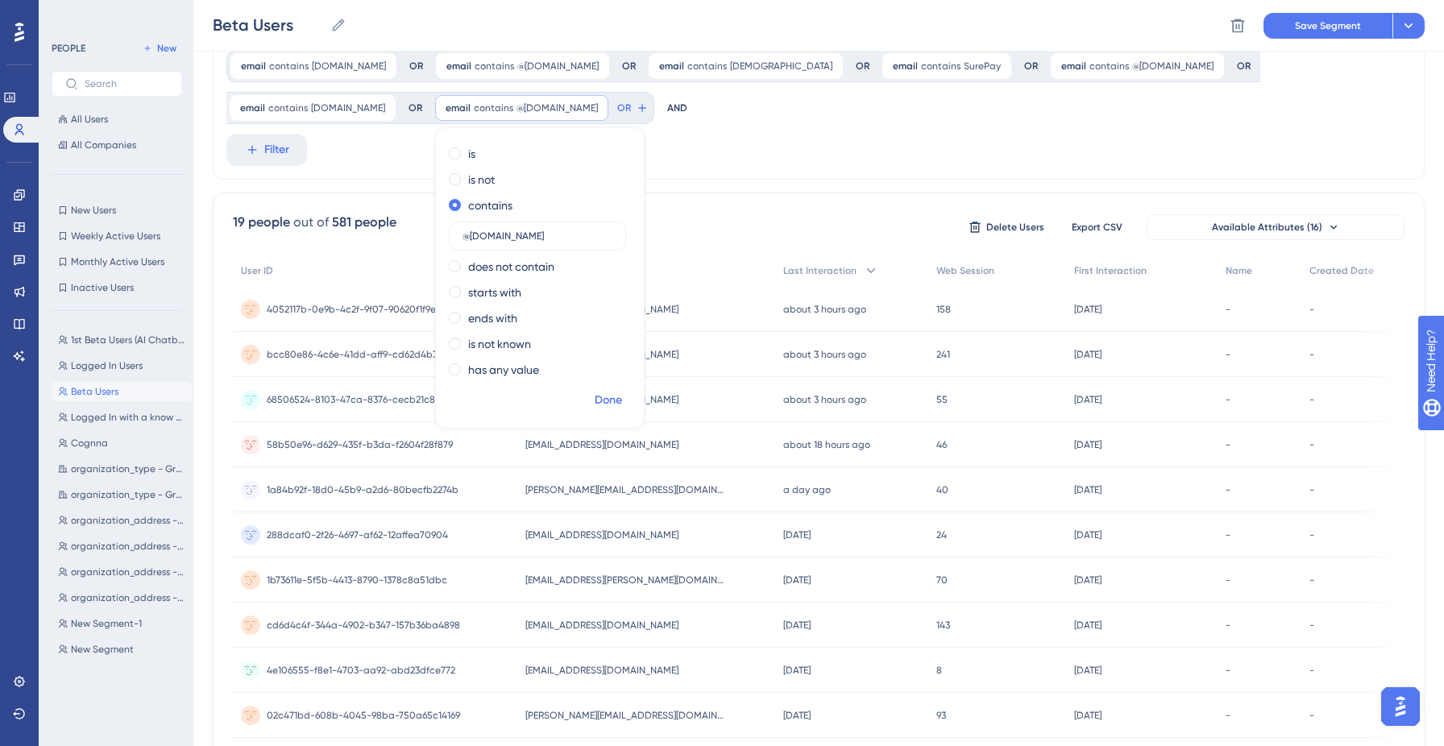
type input "@[DOMAIN_NAME]"
click at [595, 404] on span "Done" at bounding box center [608, 400] width 27 height 19
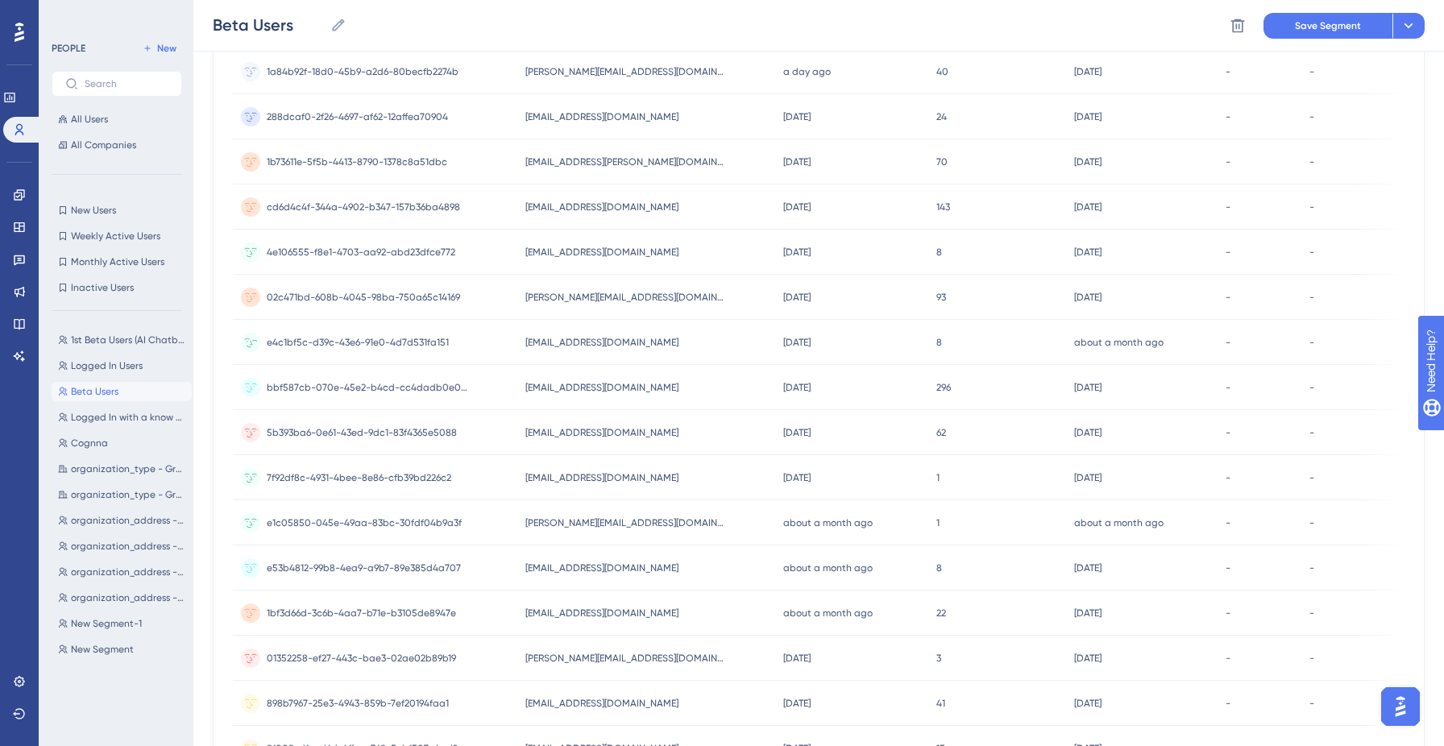
scroll to position [0, 0]
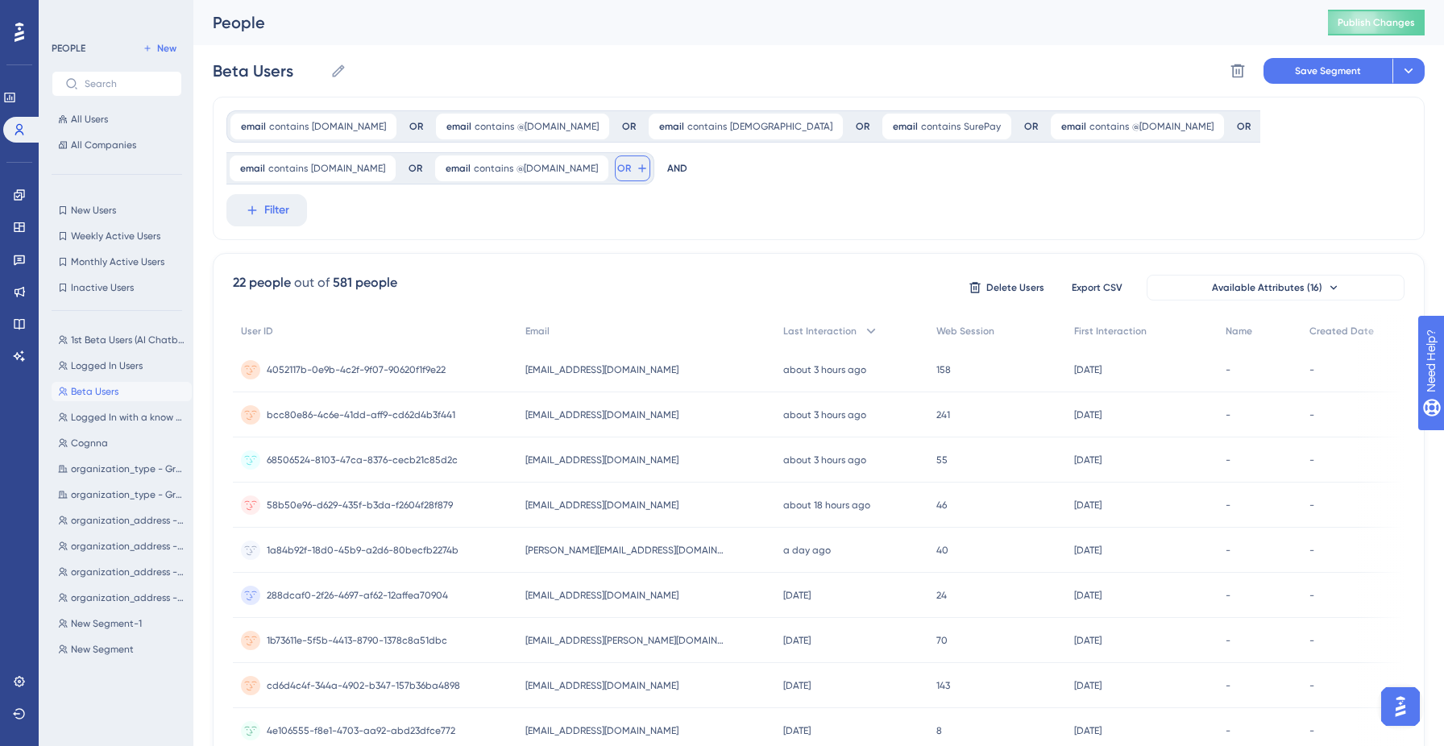
click at [617, 168] on span "OR" at bounding box center [624, 168] width 14 height 13
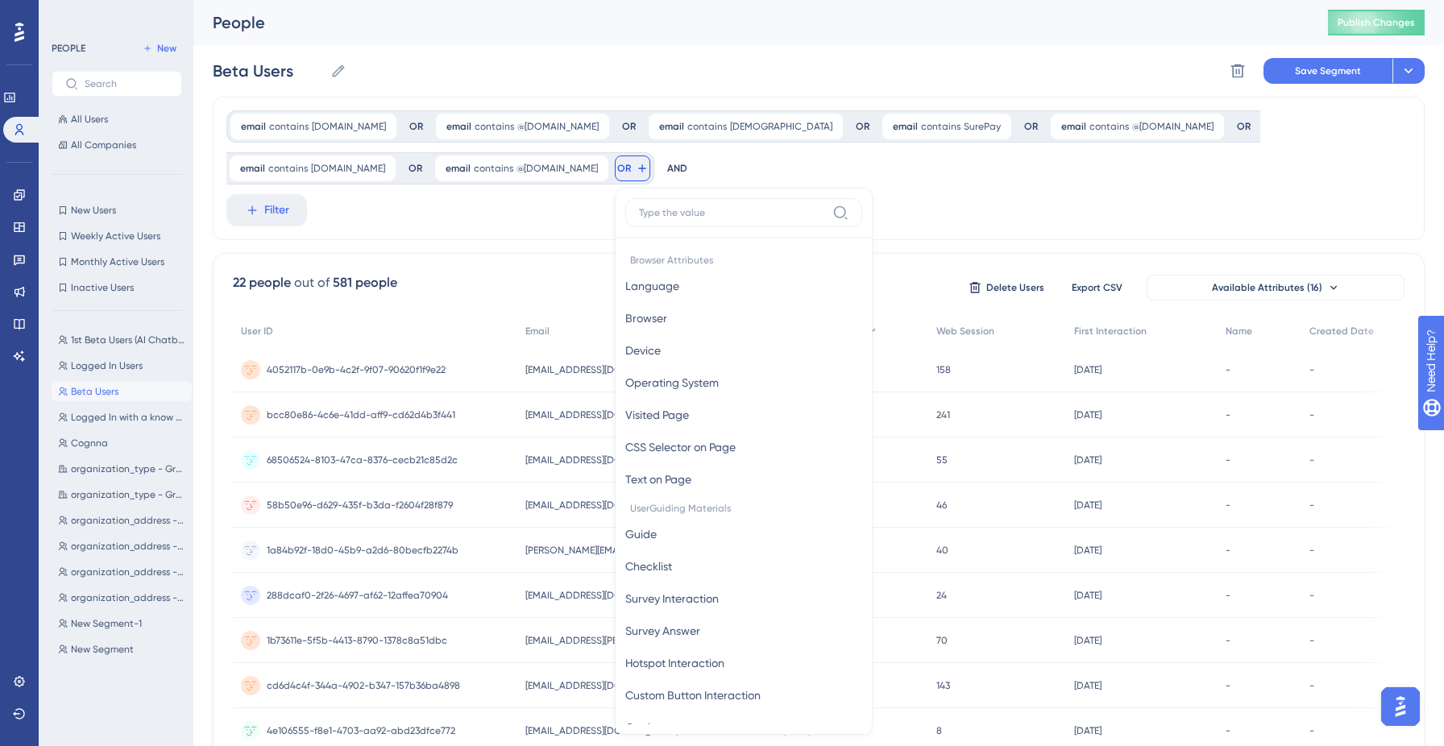
scroll to position [67, 0]
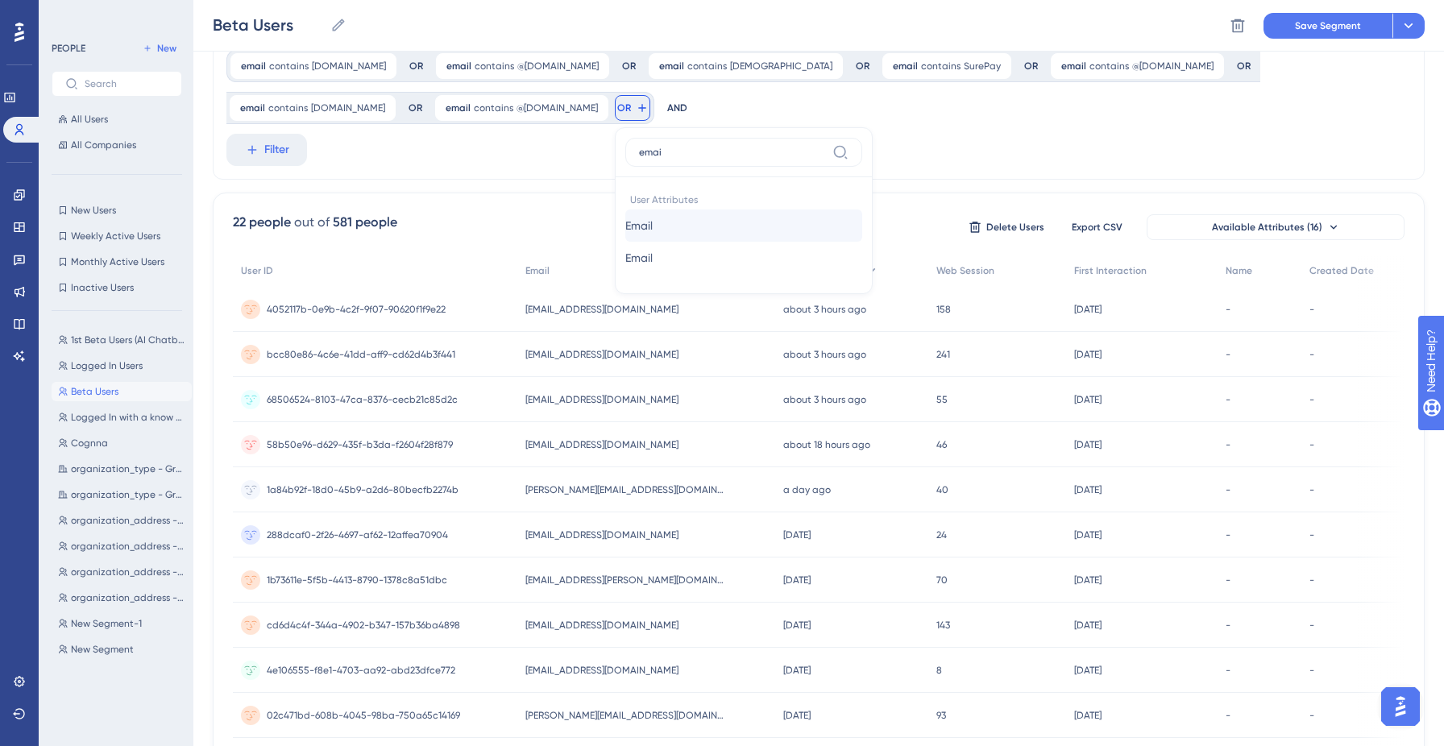
type input "emai"
click at [625, 222] on button "Email Email" at bounding box center [743, 226] width 237 height 32
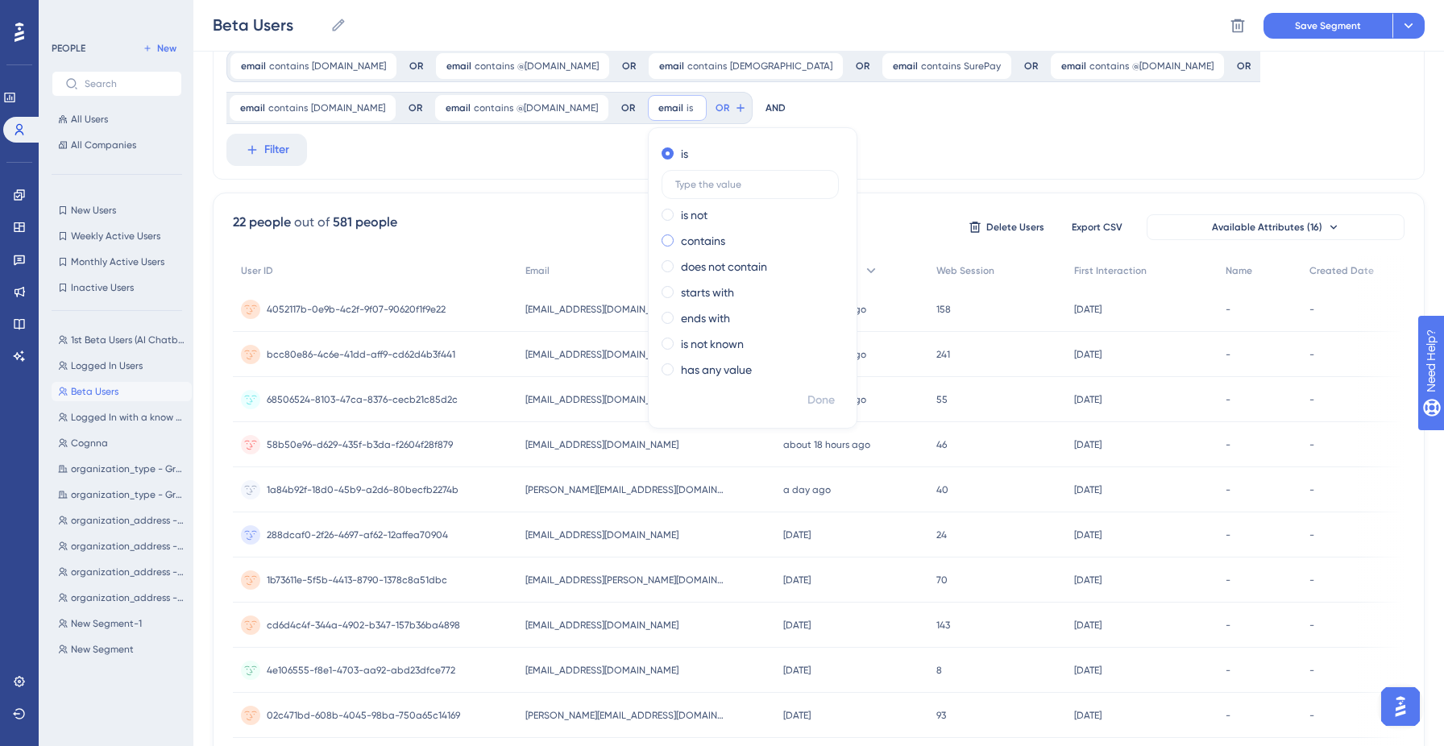
click at [662, 241] on span at bounding box center [668, 241] width 12 height 12
click at [679, 237] on input "radio" at bounding box center [679, 237] width 0 height 0
click at [675, 235] on input "text" at bounding box center [750, 235] width 150 height 11
type input "@[DOMAIN_NAME]"
click at [808, 402] on span "Done" at bounding box center [821, 400] width 27 height 19
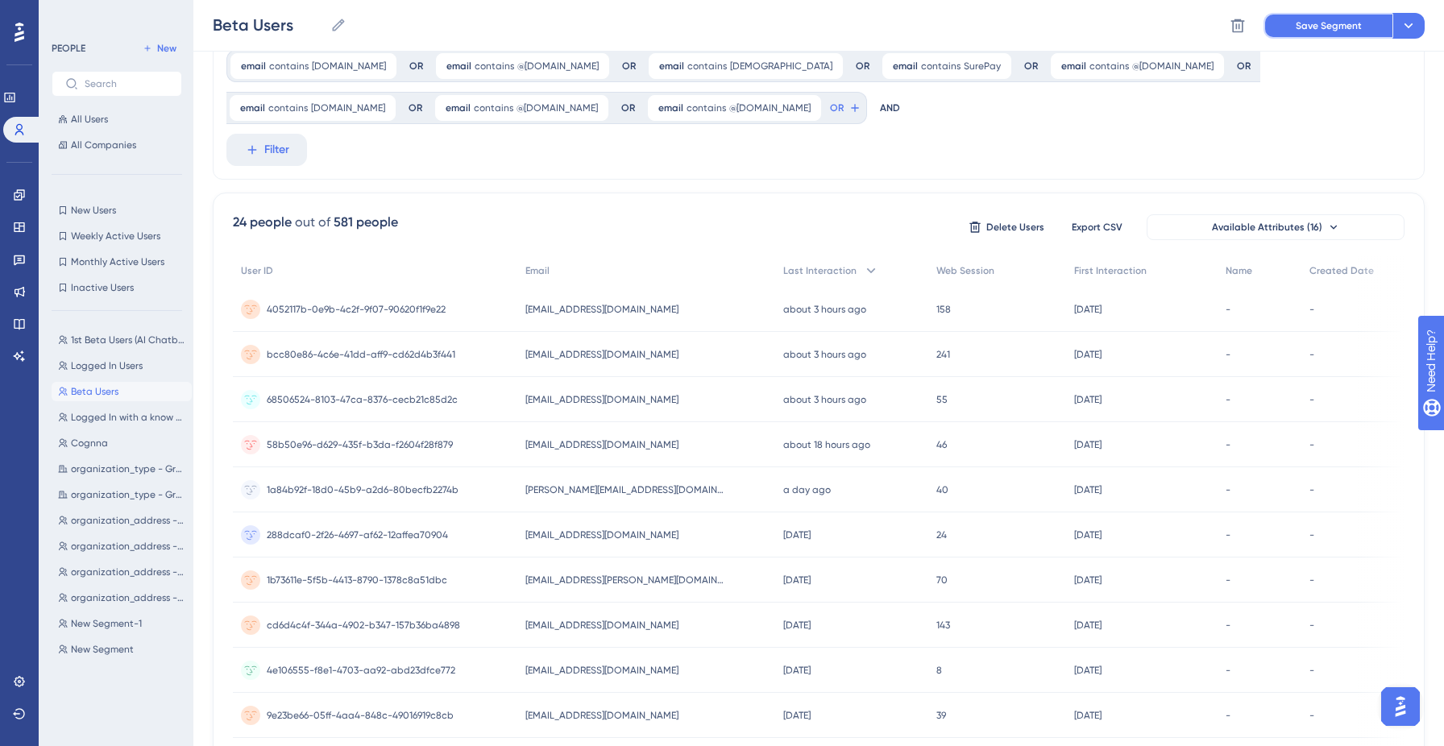
click at [1319, 30] on span "Save Segment" at bounding box center [1329, 25] width 66 height 13
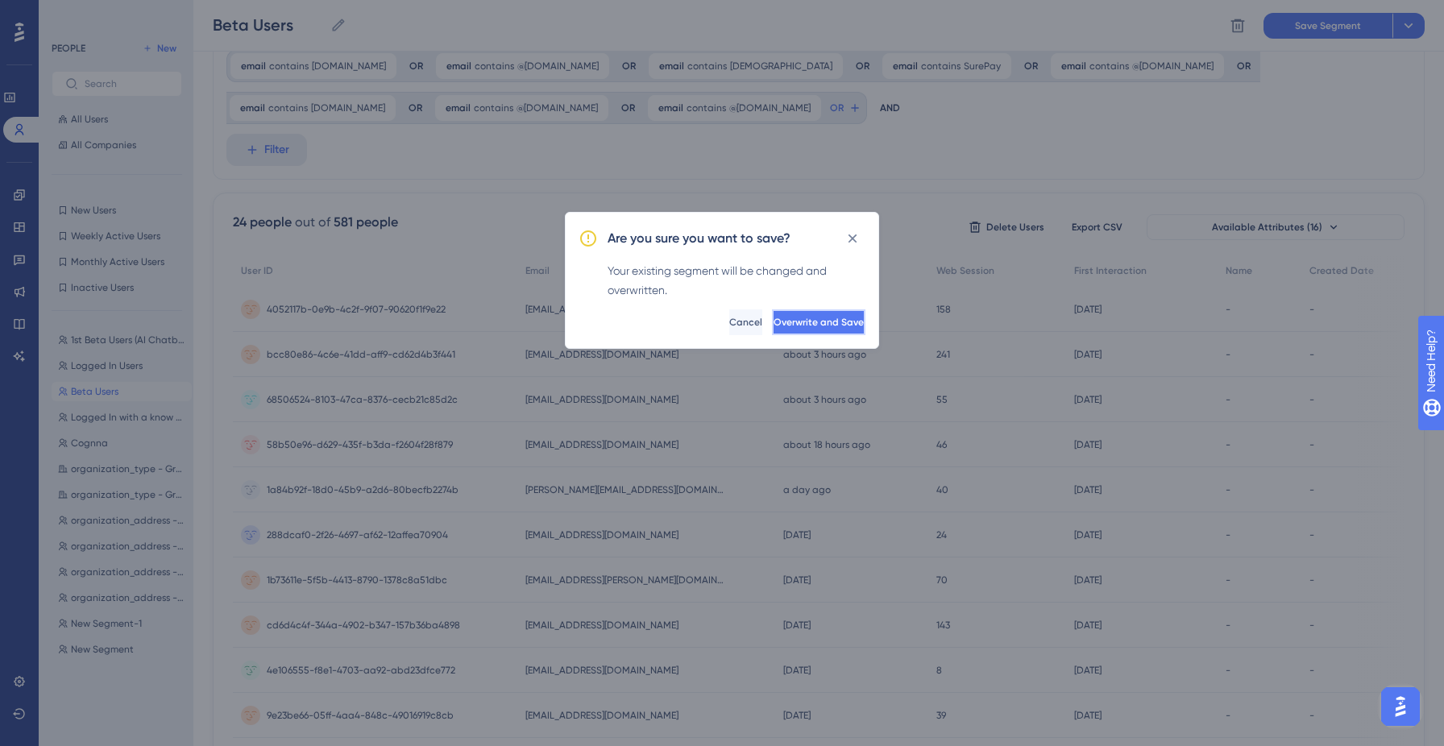
click at [803, 322] on span "Overwrite and Save" at bounding box center [819, 322] width 90 height 13
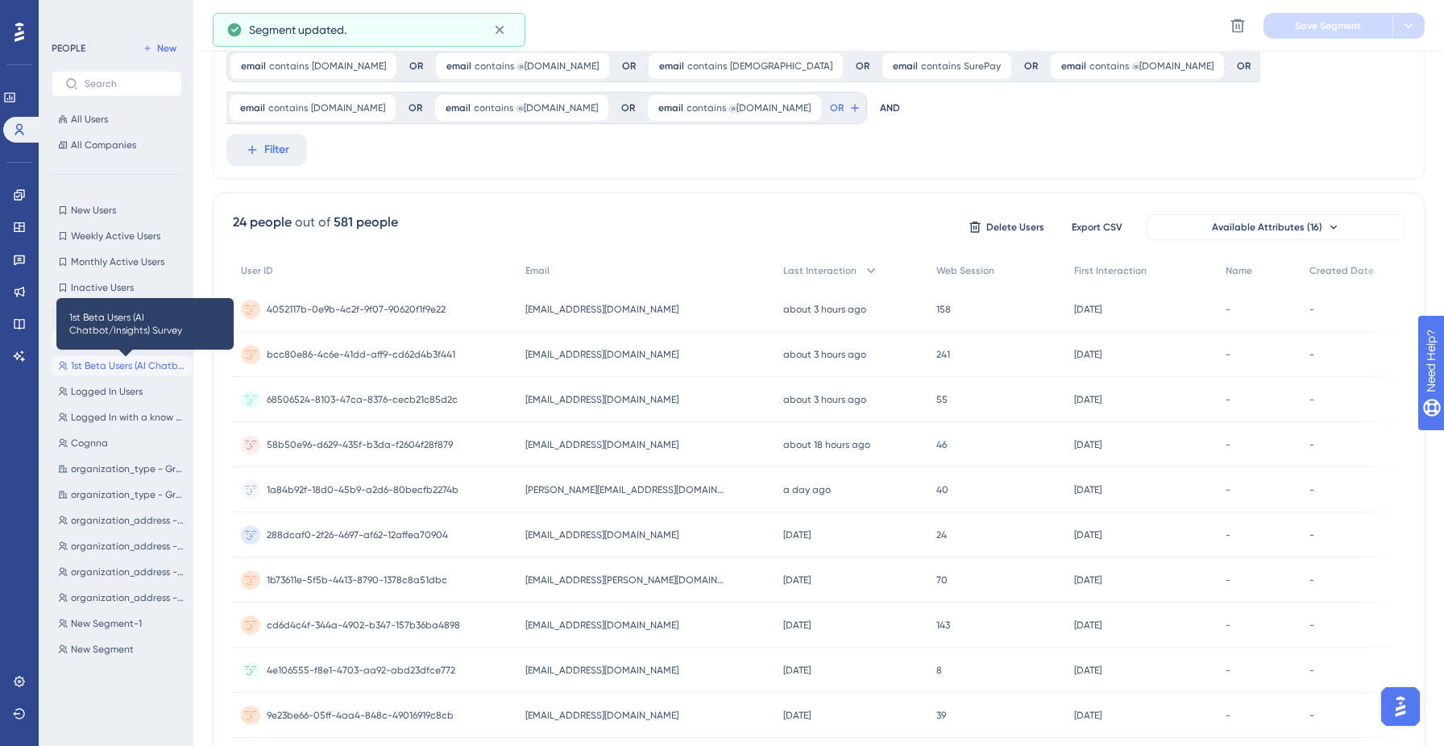
click at [106, 370] on span "1st Beta Users (AI Chatbot/Insights) Survey" at bounding box center [128, 365] width 114 height 13
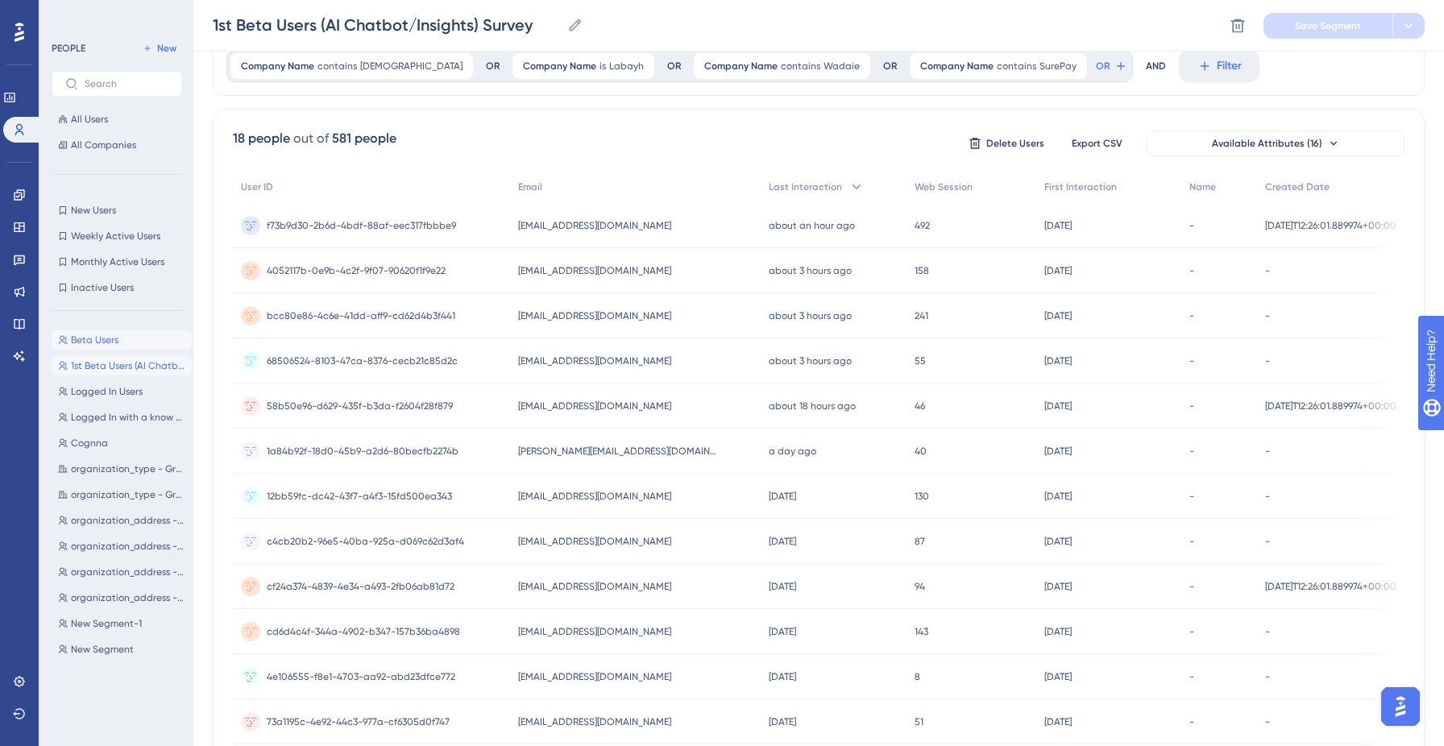
click at [98, 341] on span "Beta Users" at bounding box center [95, 340] width 48 height 13
type input "Beta Users"
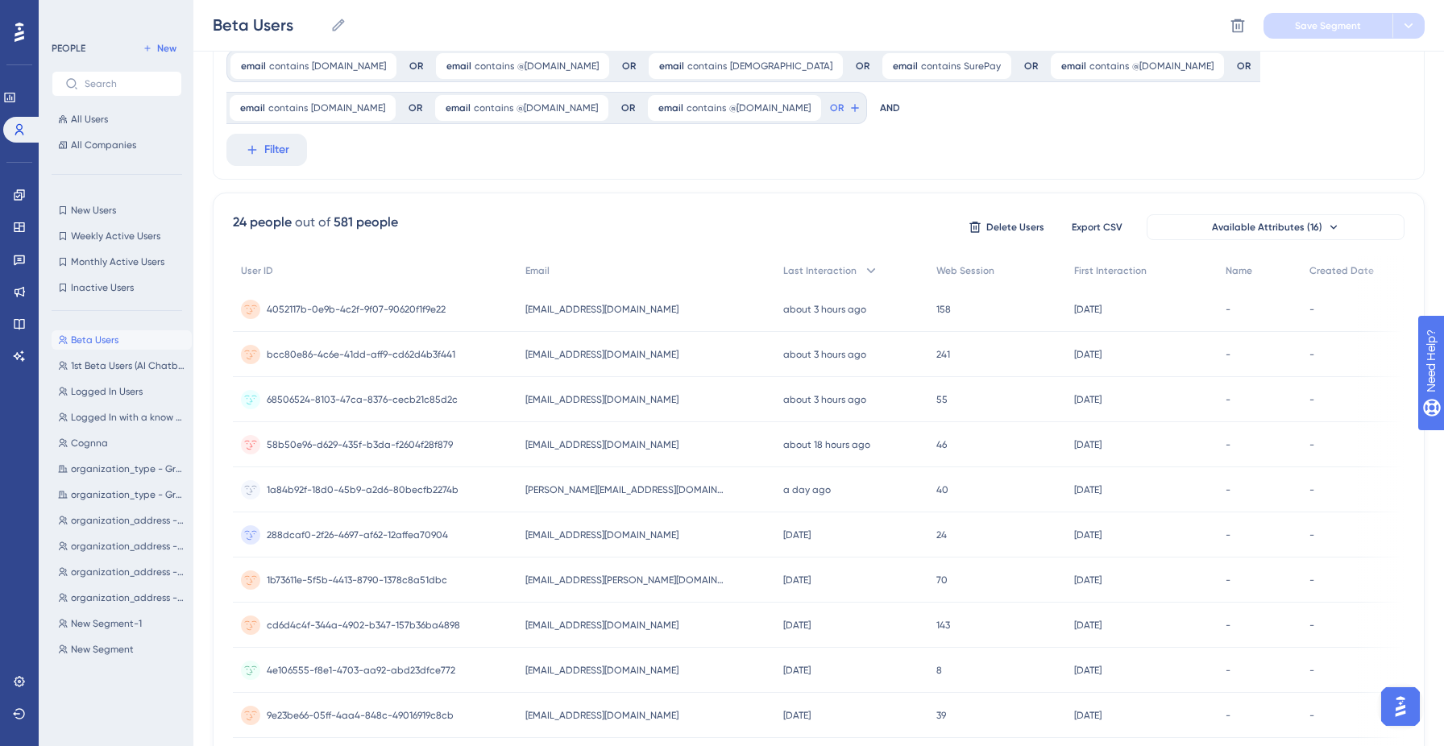
click at [114, 334] on span "Beta Users" at bounding box center [95, 340] width 48 height 13
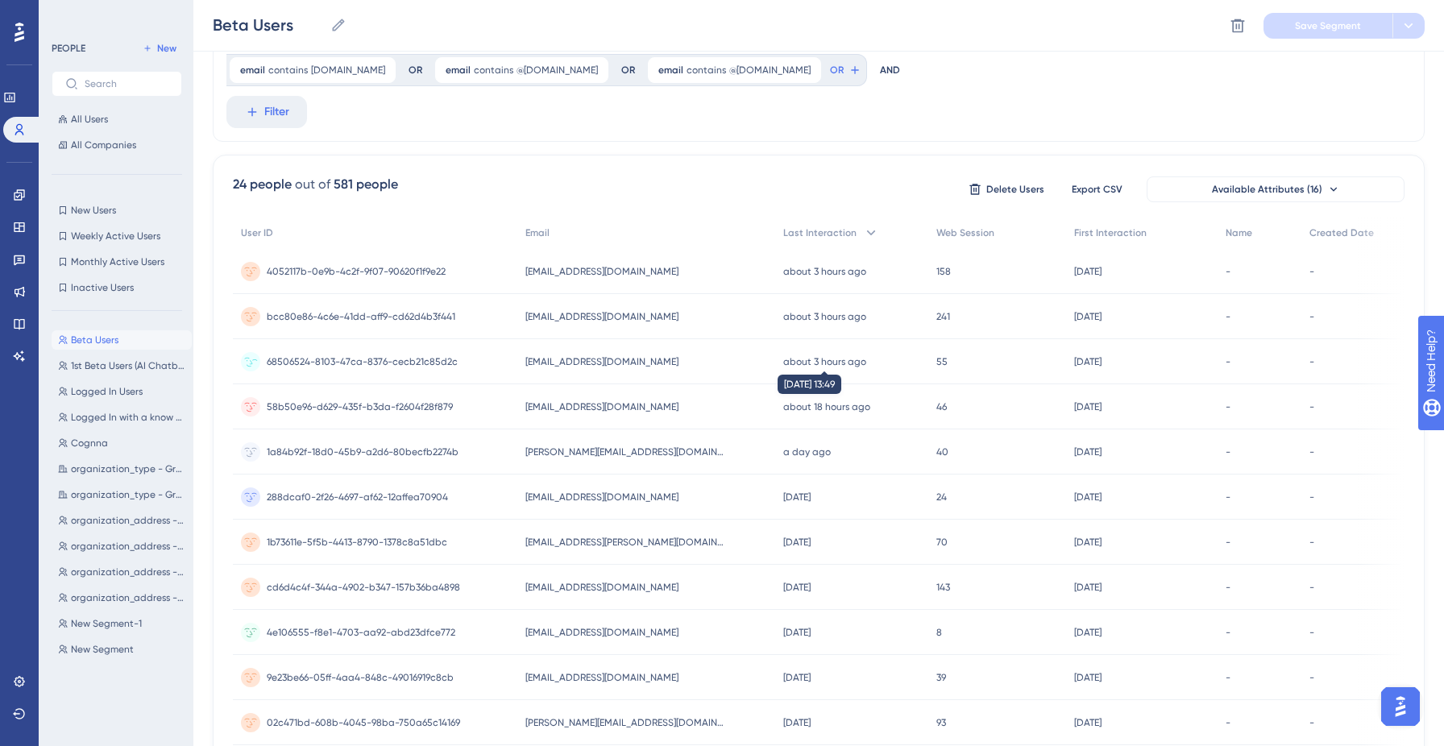
scroll to position [0, 0]
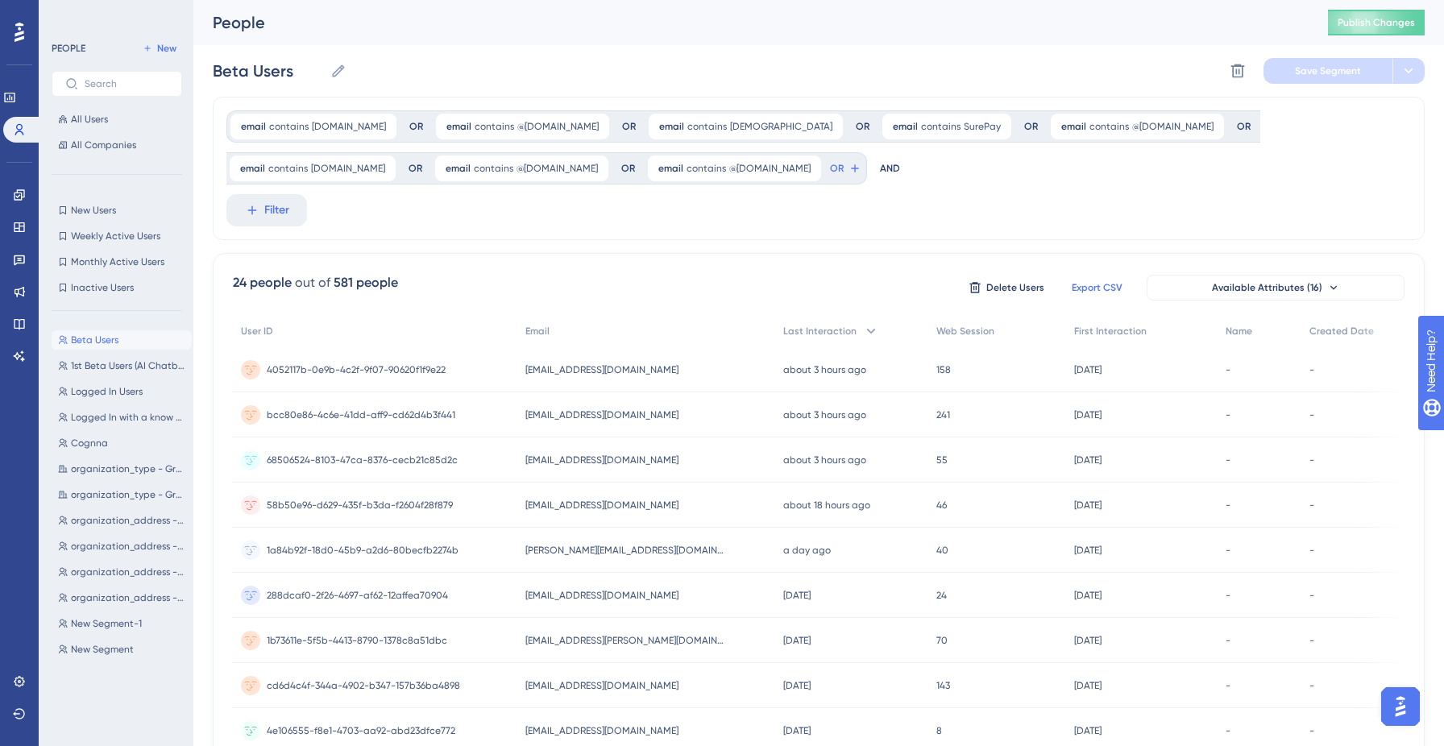
click at [1093, 290] on span "Export CSV" at bounding box center [1097, 287] width 51 height 13
click at [19, 234] on link at bounding box center [19, 227] width 13 height 26
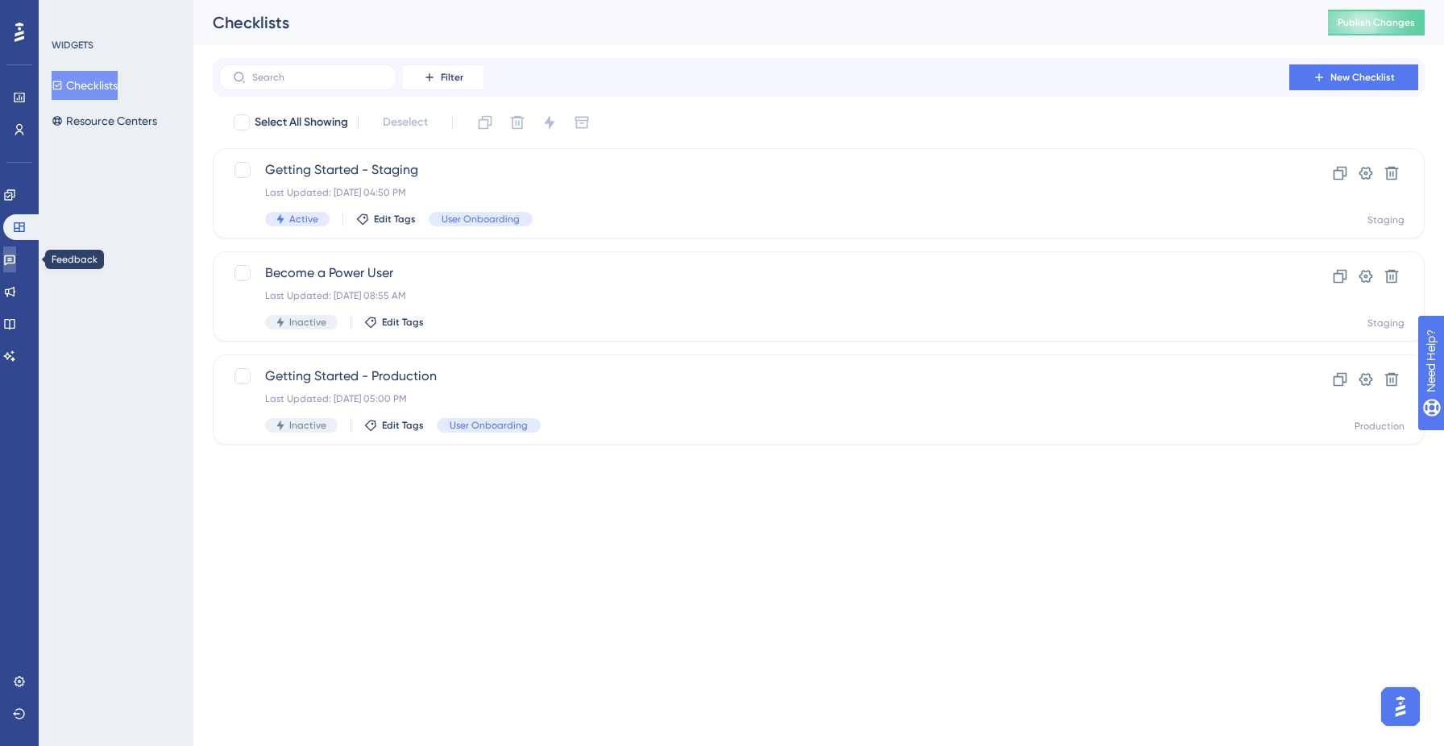
click at [16, 257] on icon at bounding box center [9, 259] width 13 height 13
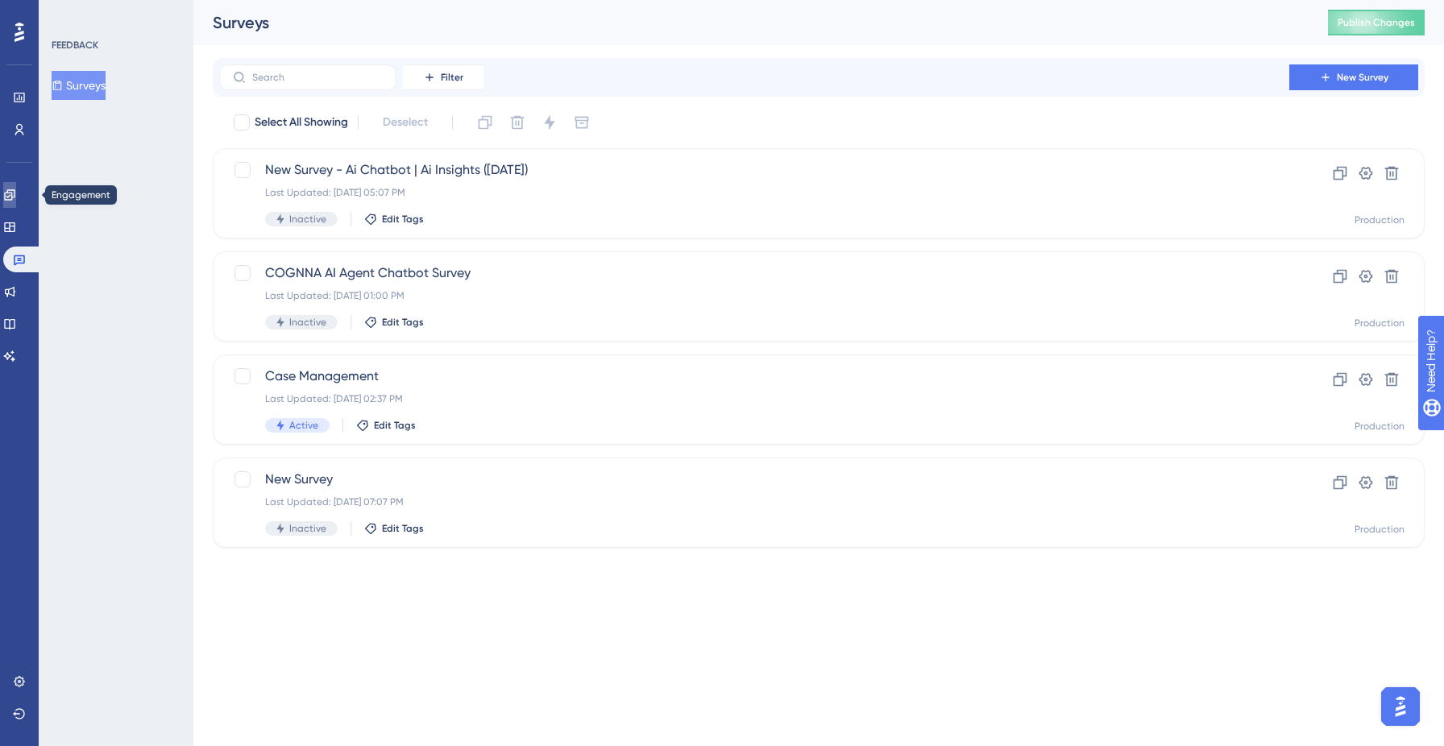
click at [16, 199] on icon at bounding box center [9, 195] width 13 height 13
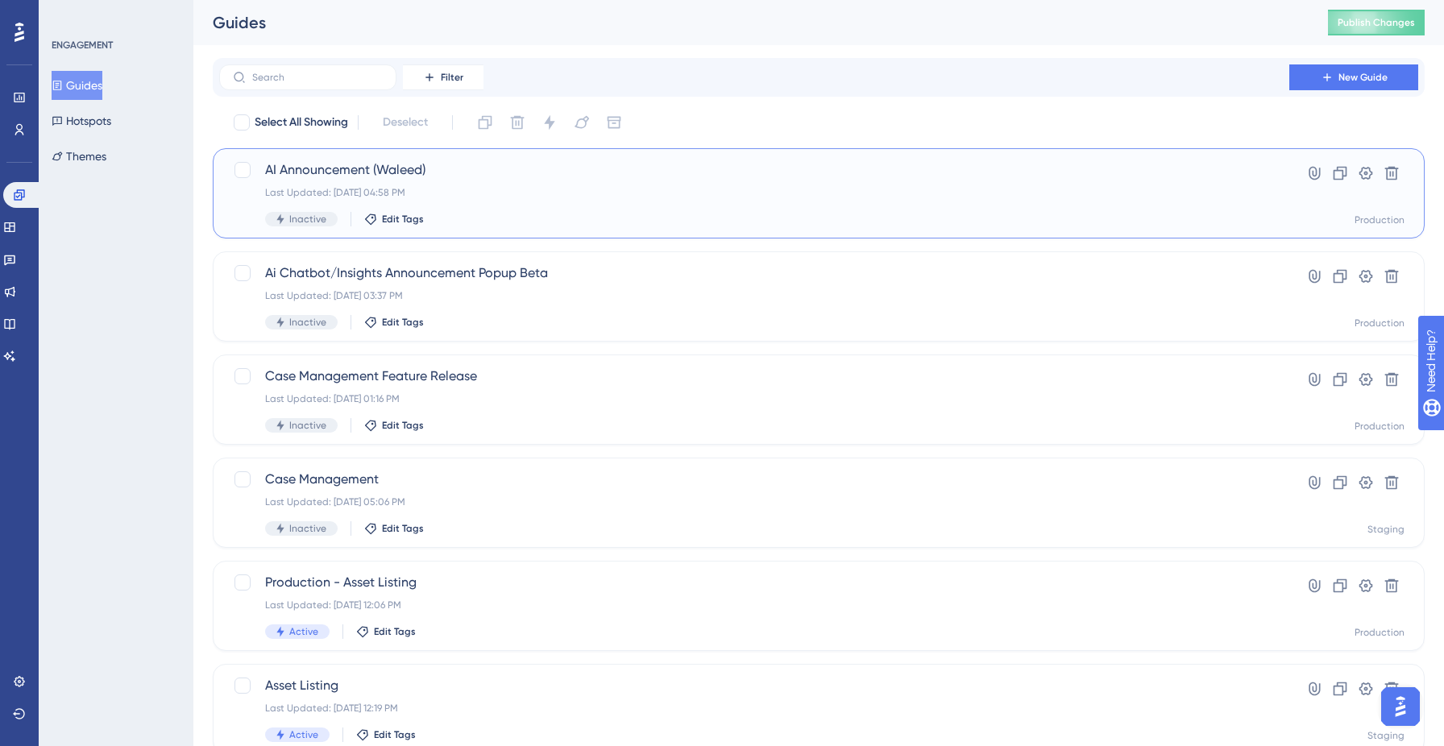
click at [687, 199] on div "AI Announcement (Waleed) Last Updated: [DATE] 04:58 PM Inactive Edit Tags" at bounding box center [754, 193] width 978 height 66
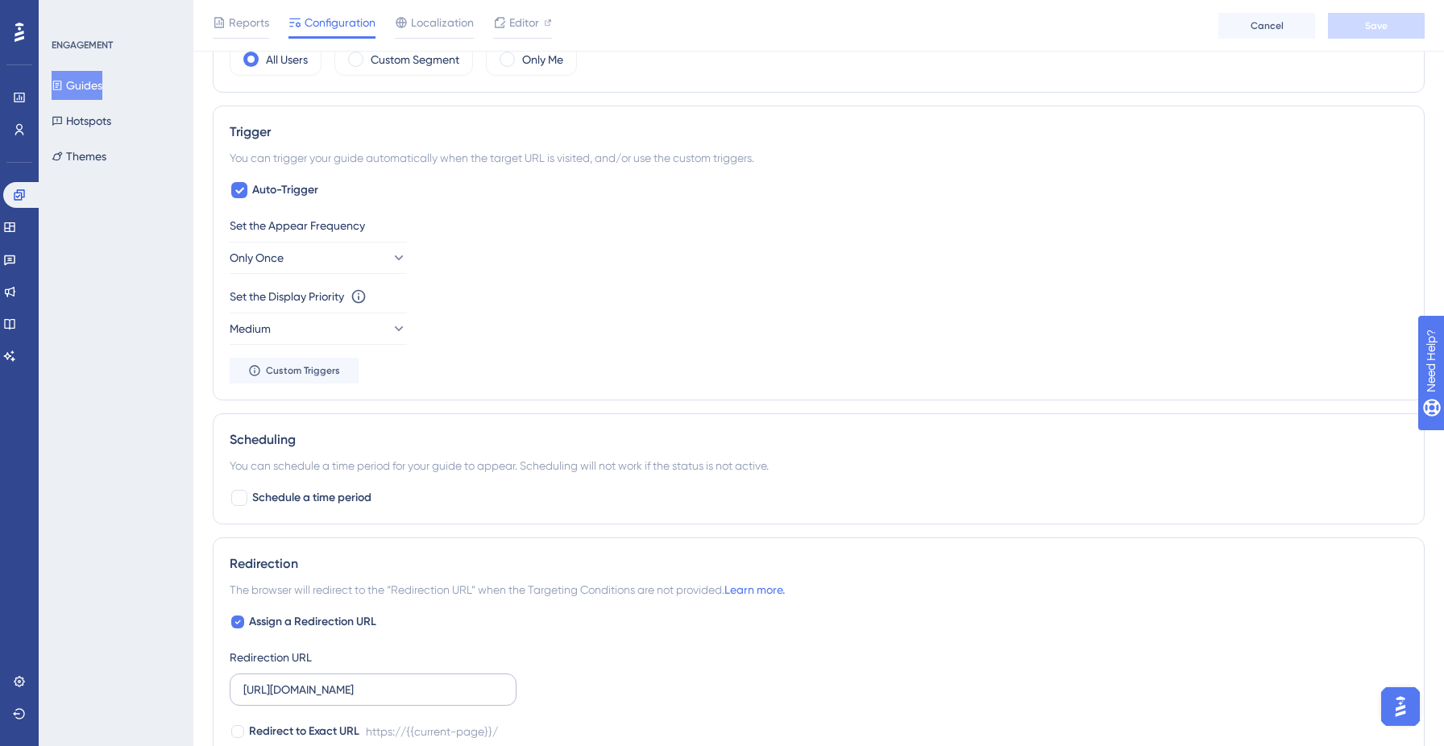
scroll to position [655, 0]
click at [374, 260] on button "Only Once" at bounding box center [318, 259] width 177 height 32
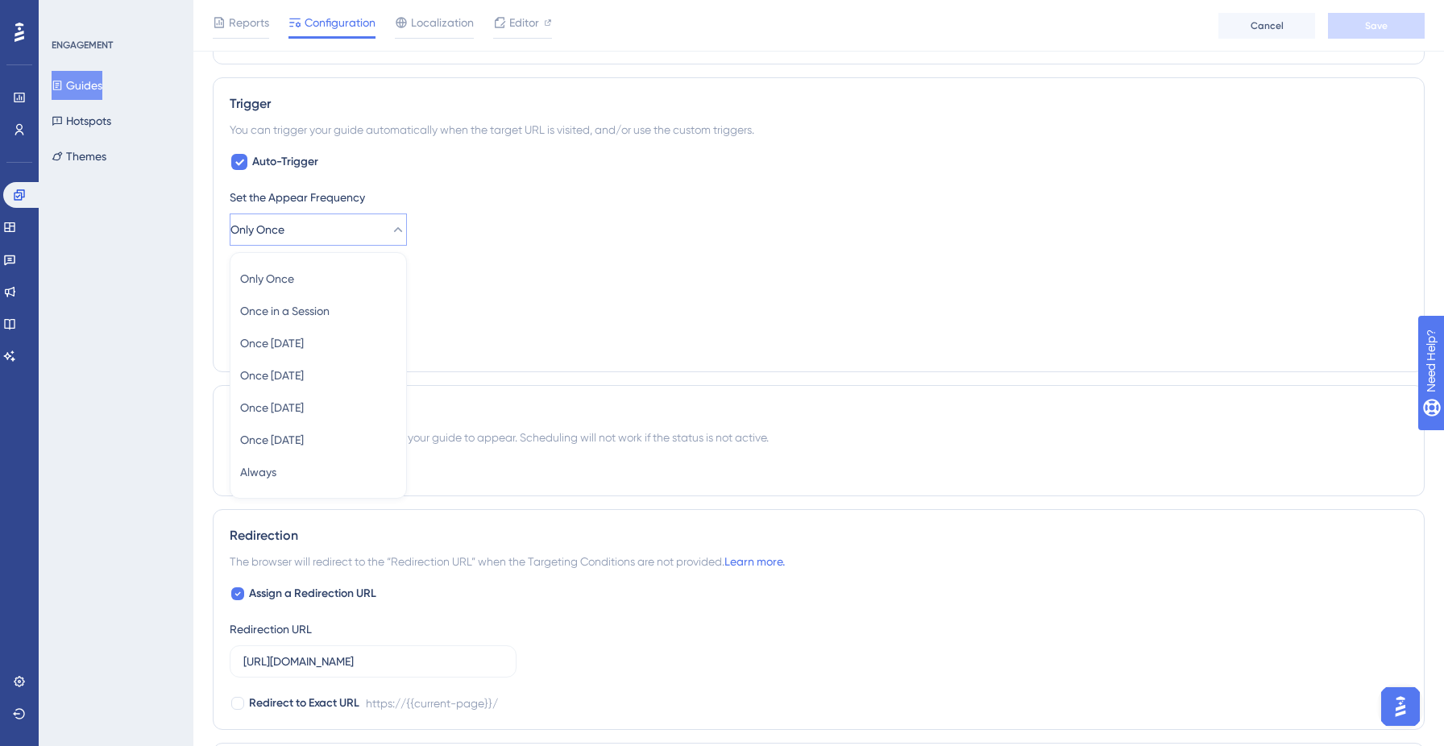
click at [488, 233] on div "Set the Appear Frequency Only Once Only Once Only Once Once in a Session Once i…" at bounding box center [819, 217] width 1178 height 58
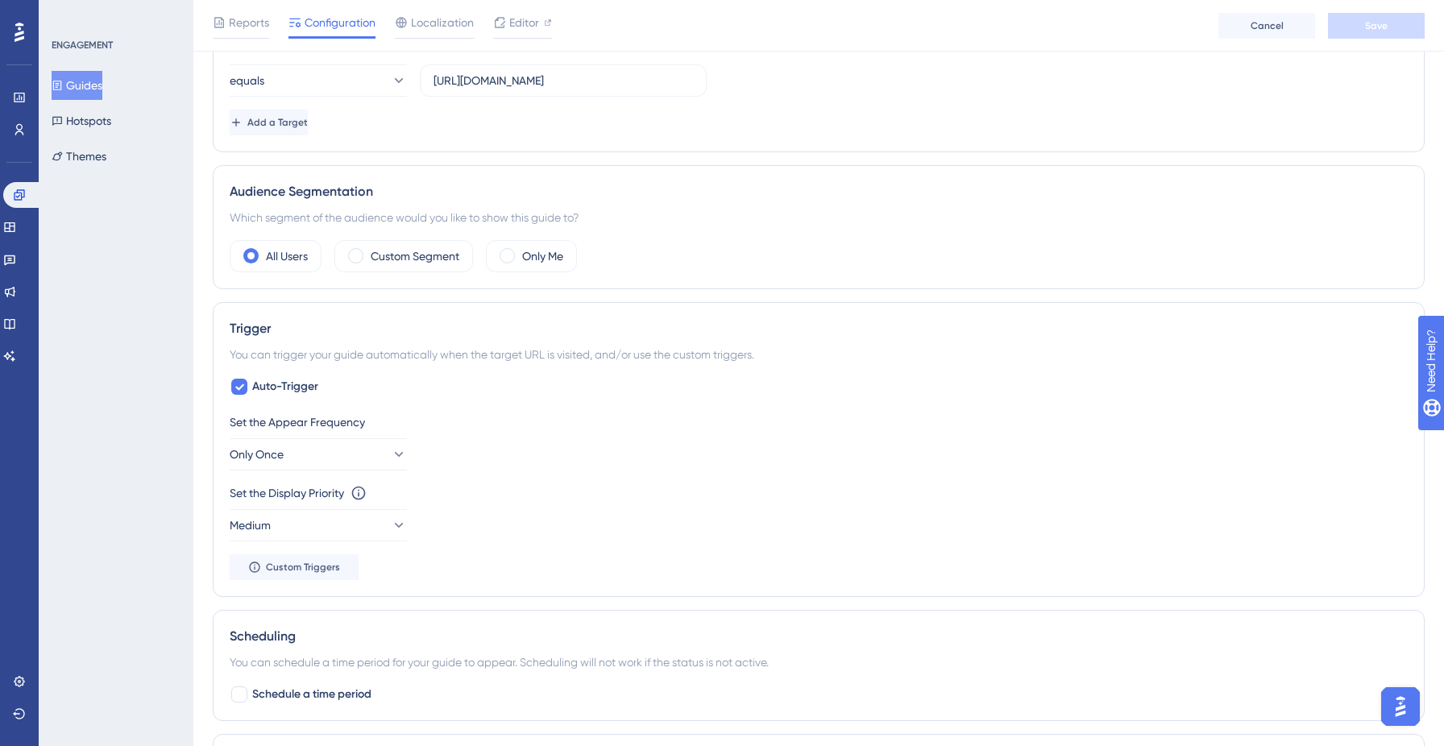
scroll to position [426, 0]
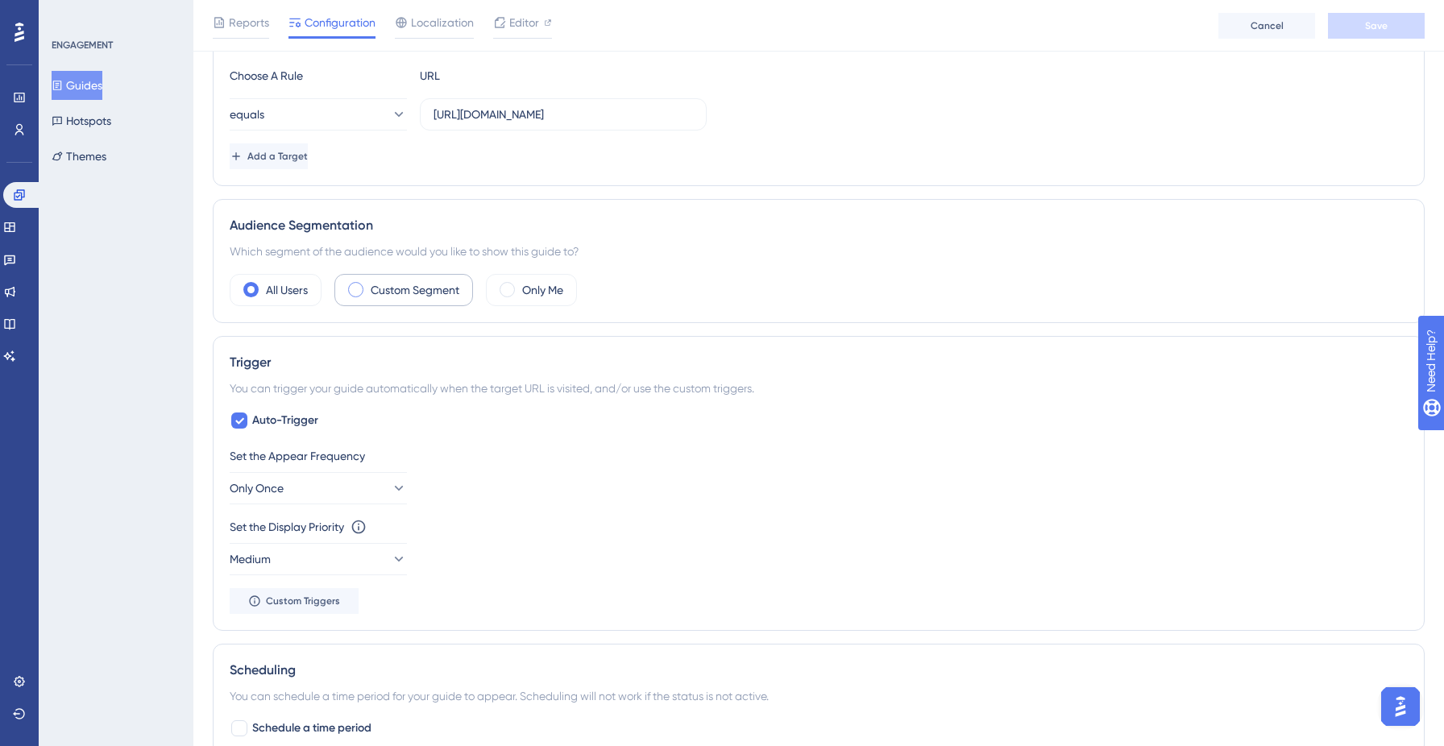
click at [430, 286] on label "Custom Segment" at bounding box center [415, 289] width 89 height 19
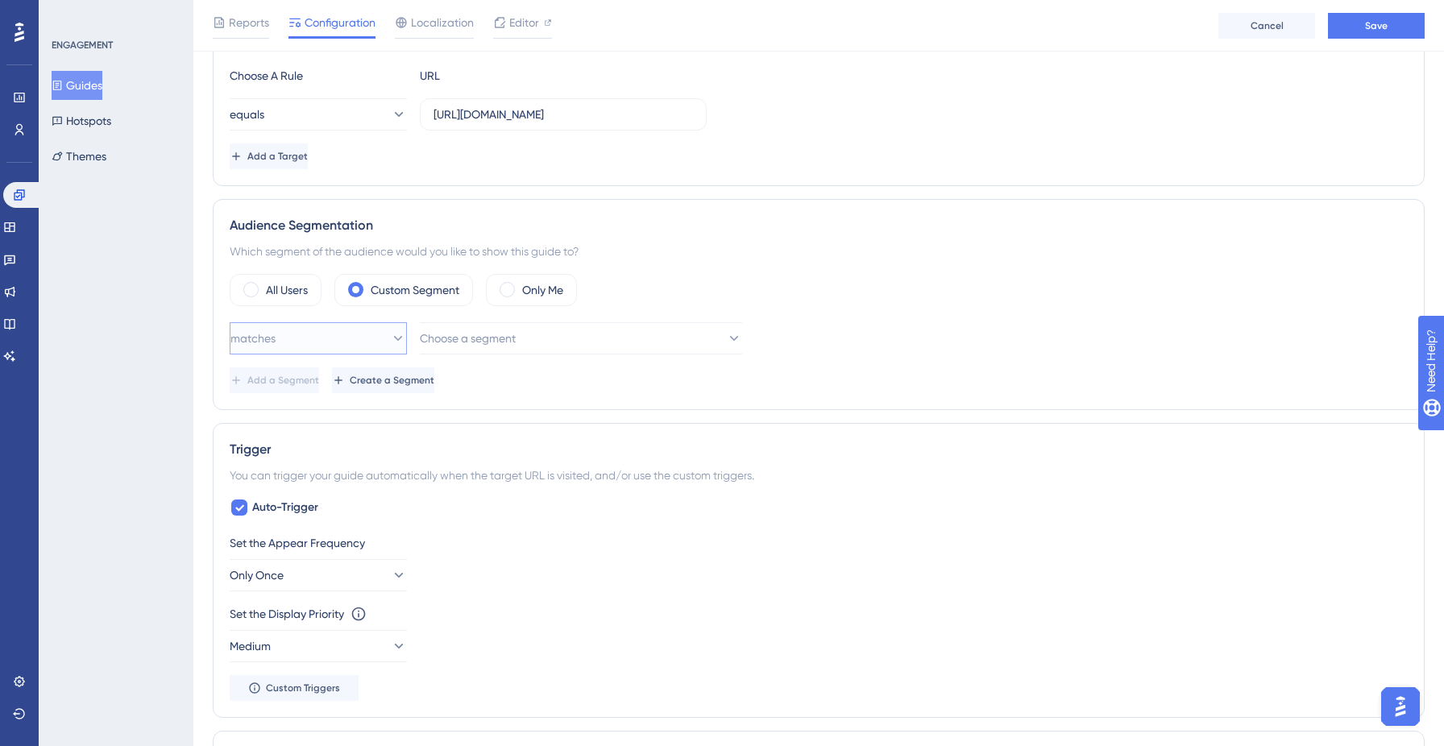
click at [359, 341] on button "matches" at bounding box center [318, 338] width 177 height 32
click at [499, 327] on button "Choose a segment" at bounding box center [581, 338] width 322 height 32
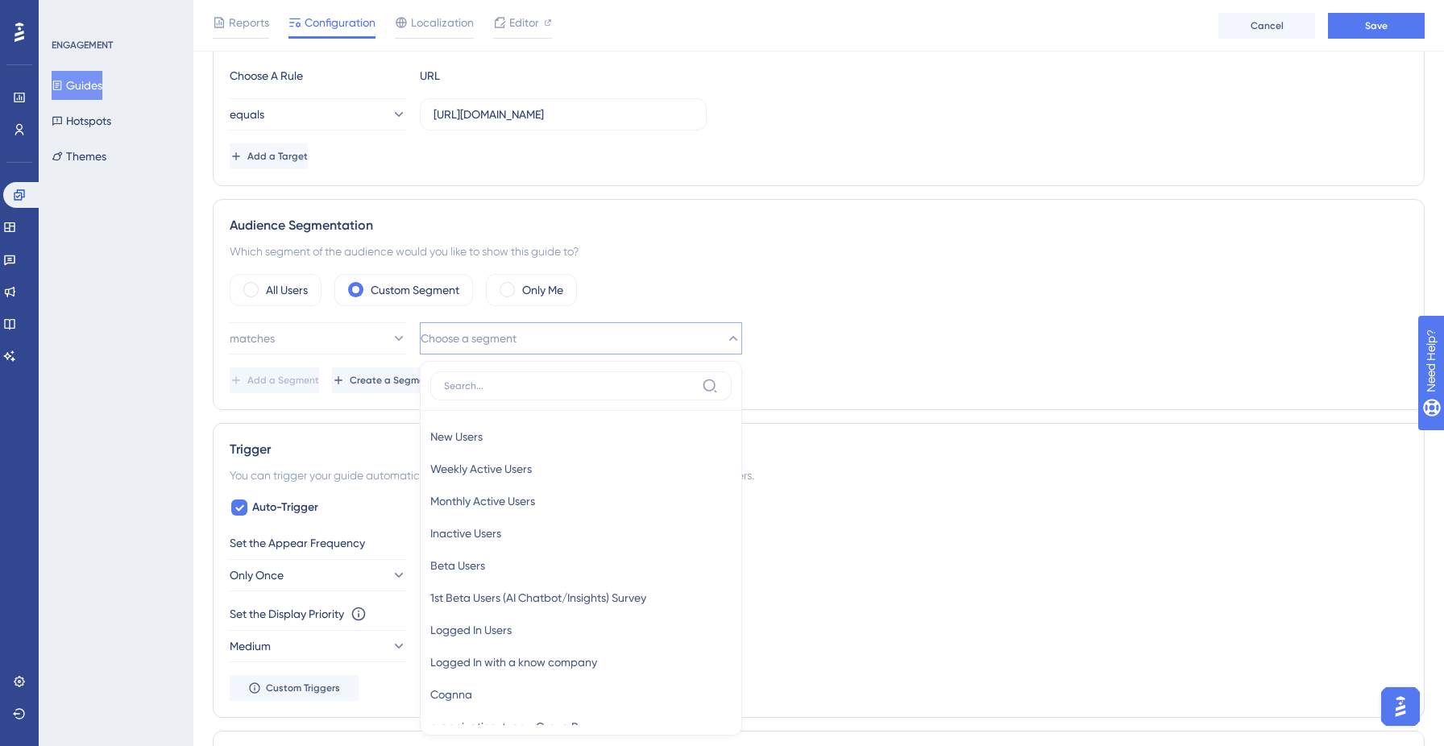
scroll to position [601, 0]
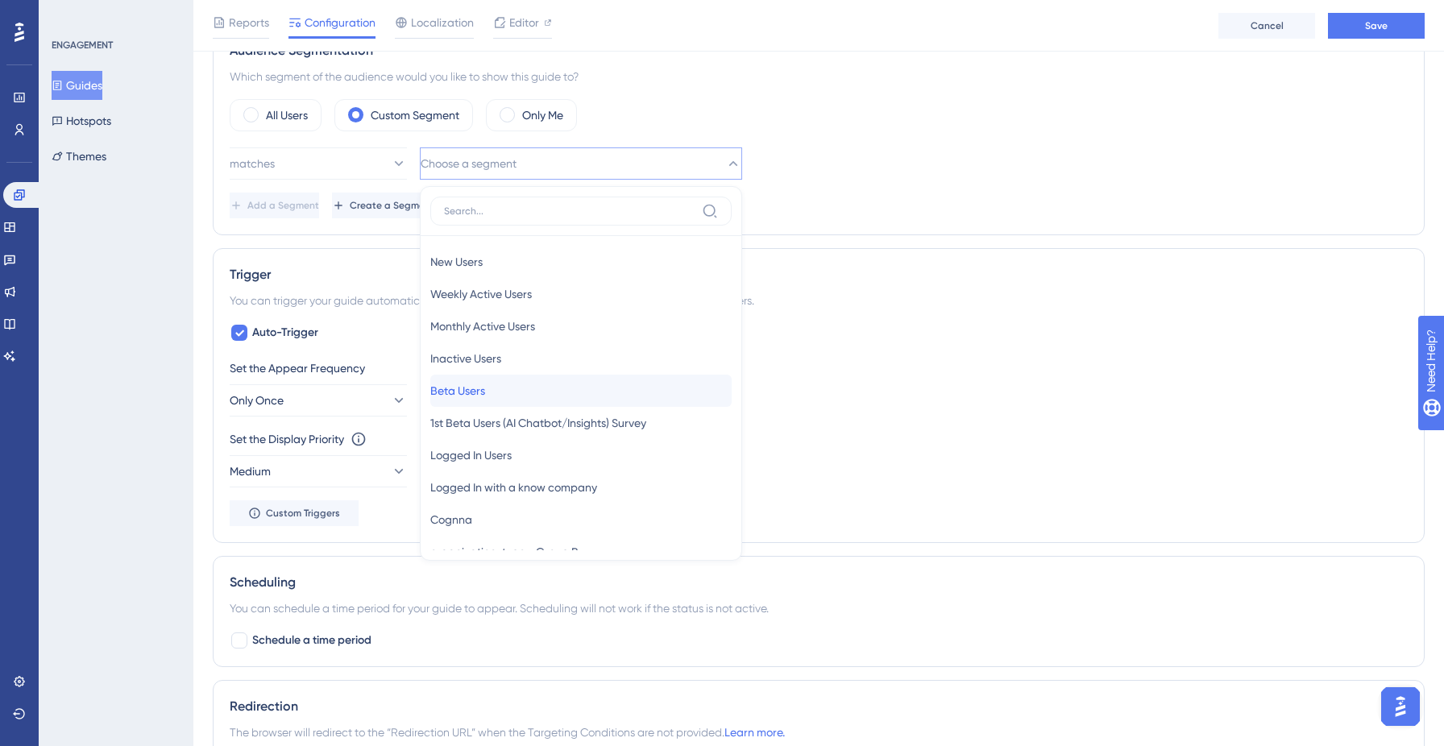
click at [499, 391] on div "Beta Users Beta Users" at bounding box center [580, 391] width 301 height 32
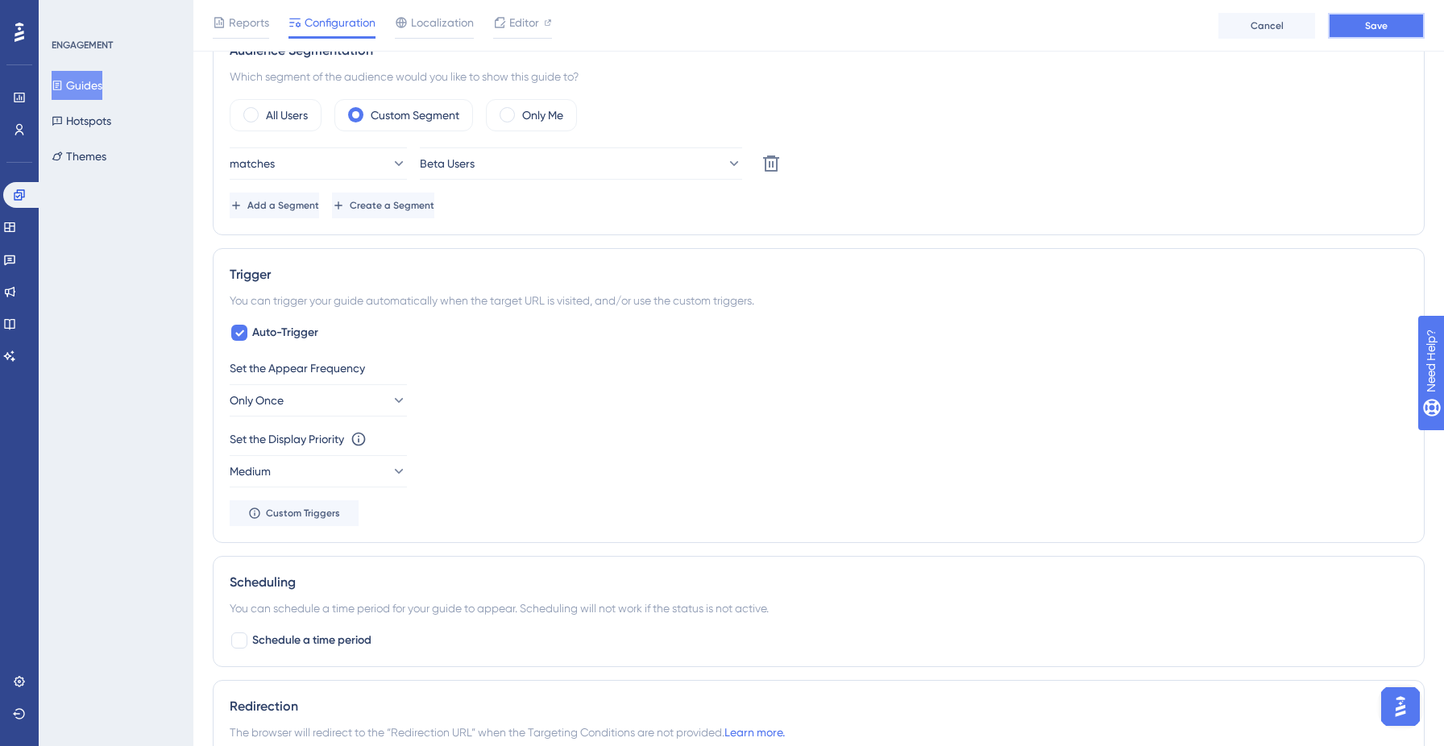
click at [1398, 34] on button "Save" at bounding box center [1376, 26] width 97 height 26
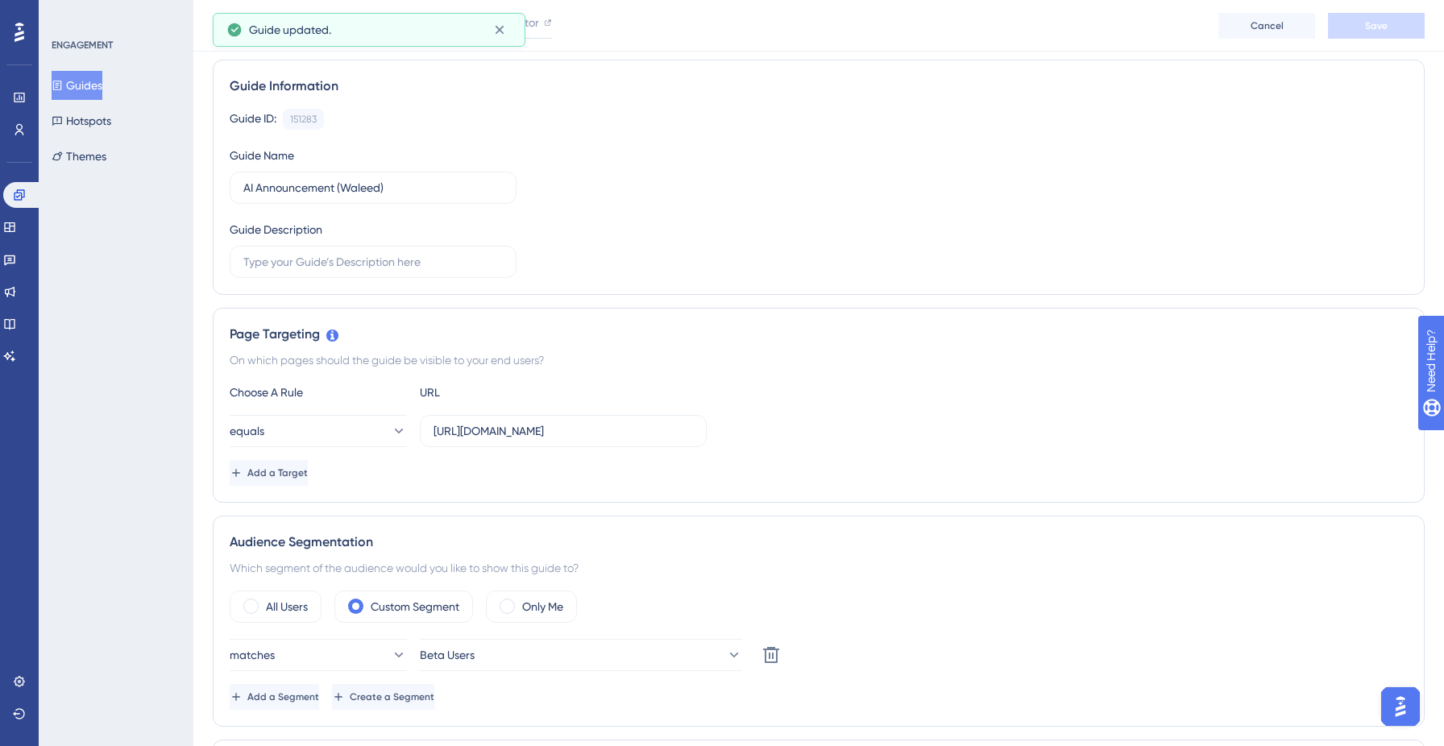
scroll to position [0, 0]
